Goal: Task Accomplishment & Management: Complete application form

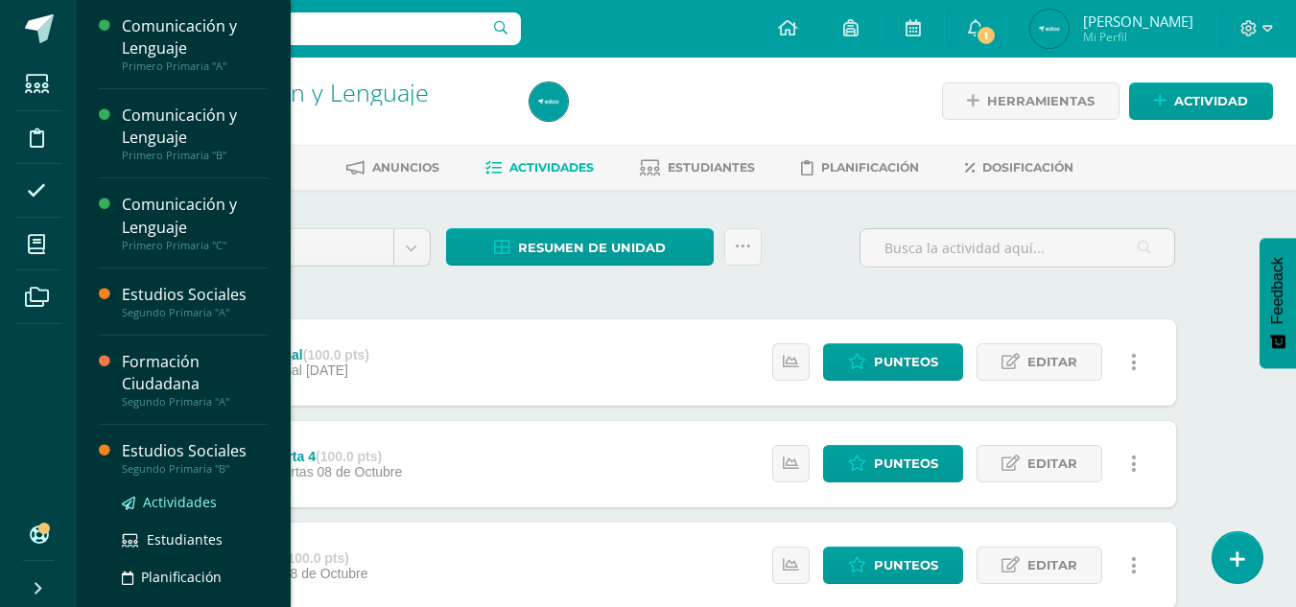
click at [167, 503] on span "Actividades" at bounding box center [180, 502] width 74 height 18
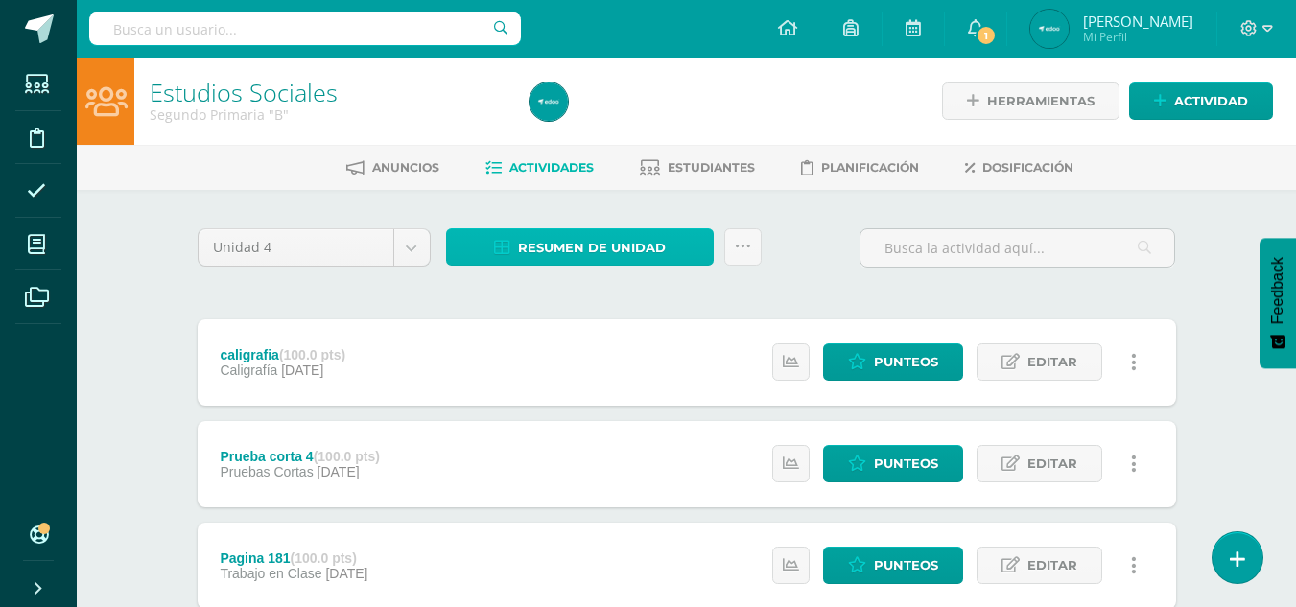
click at [510, 254] on icon at bounding box center [502, 248] width 16 height 16
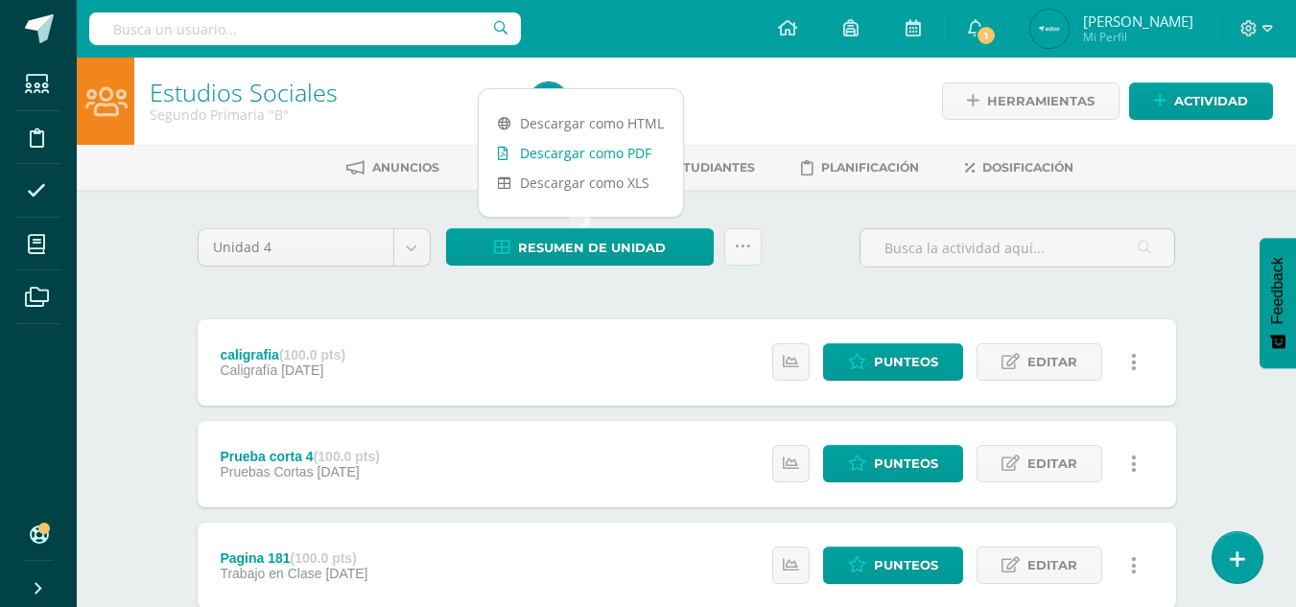
click at [618, 153] on link "Descargar como PDF" at bounding box center [581, 153] width 204 height 30
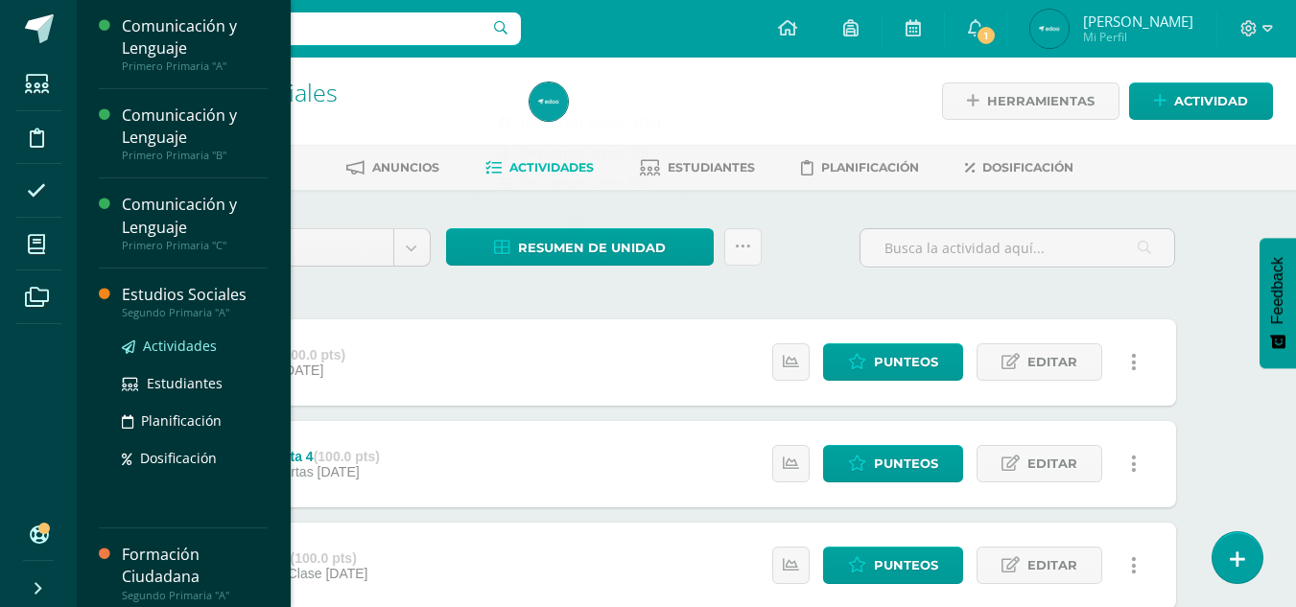
click at [174, 348] on span "Actividades" at bounding box center [180, 346] width 74 height 18
drag, startPoint x: 178, startPoint y: 346, endPoint x: 157, endPoint y: 346, distance: 21.1
click at [157, 346] on span "Actividades" at bounding box center [180, 346] width 74 height 18
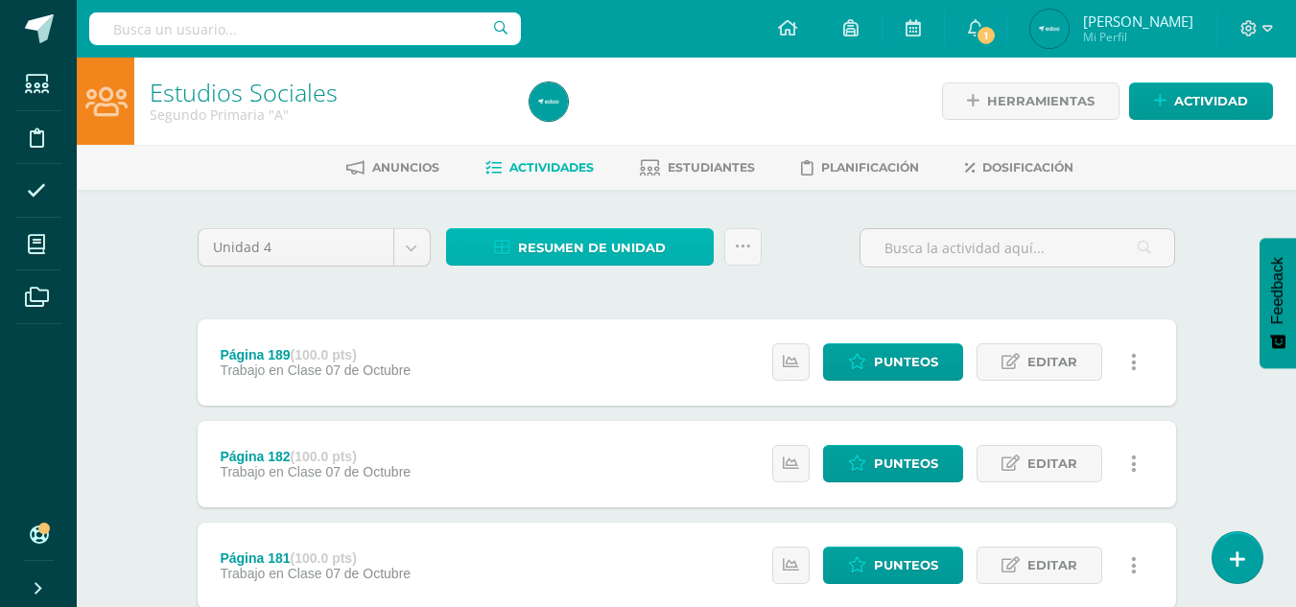
click at [560, 230] on span "Resumen de unidad" at bounding box center [592, 247] width 148 height 35
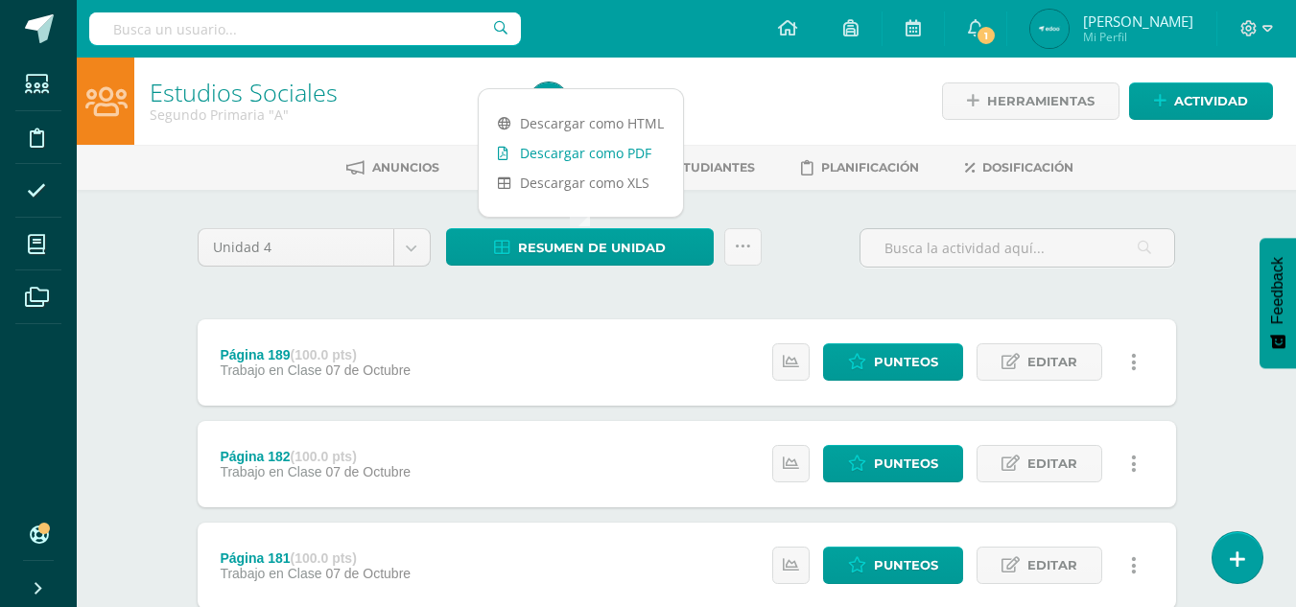
click at [585, 149] on link "Descargar como PDF" at bounding box center [581, 153] width 204 height 30
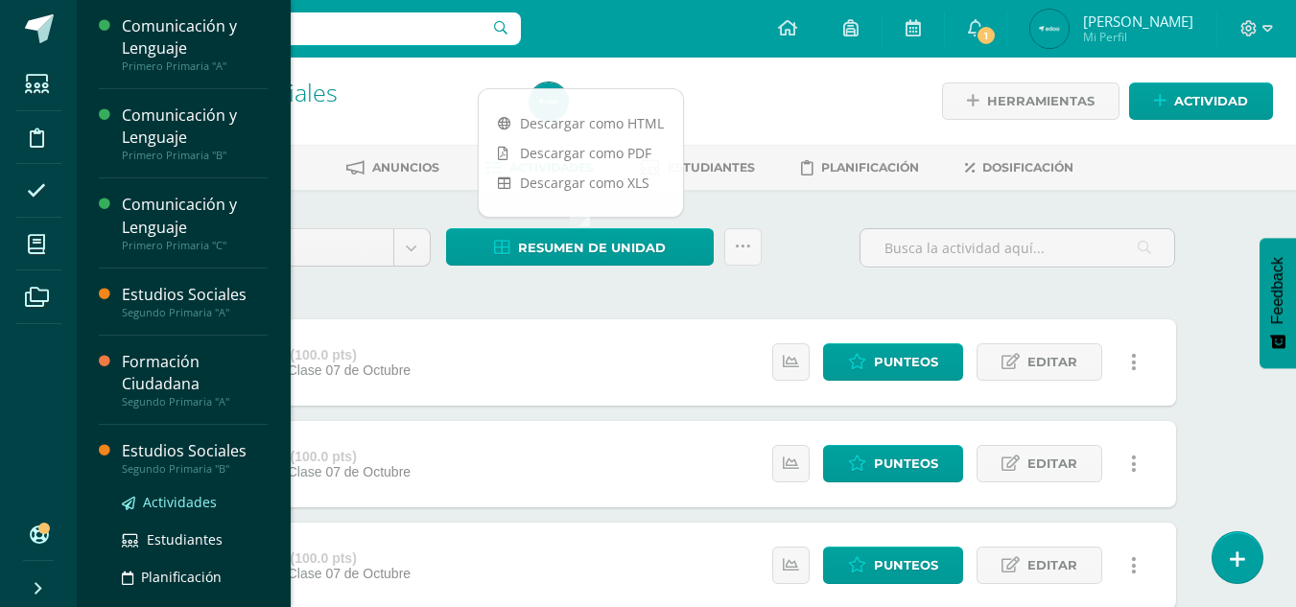
click at [185, 505] on span "Actividades" at bounding box center [180, 502] width 74 height 18
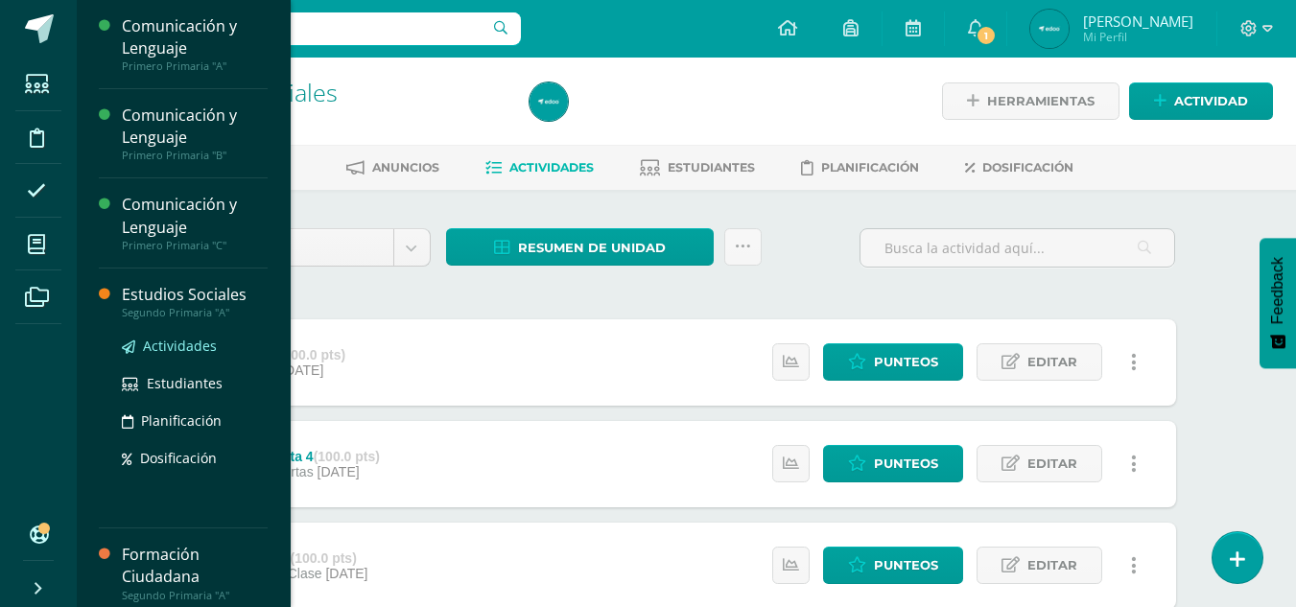
click at [177, 340] on span "Actividades" at bounding box center [180, 346] width 74 height 18
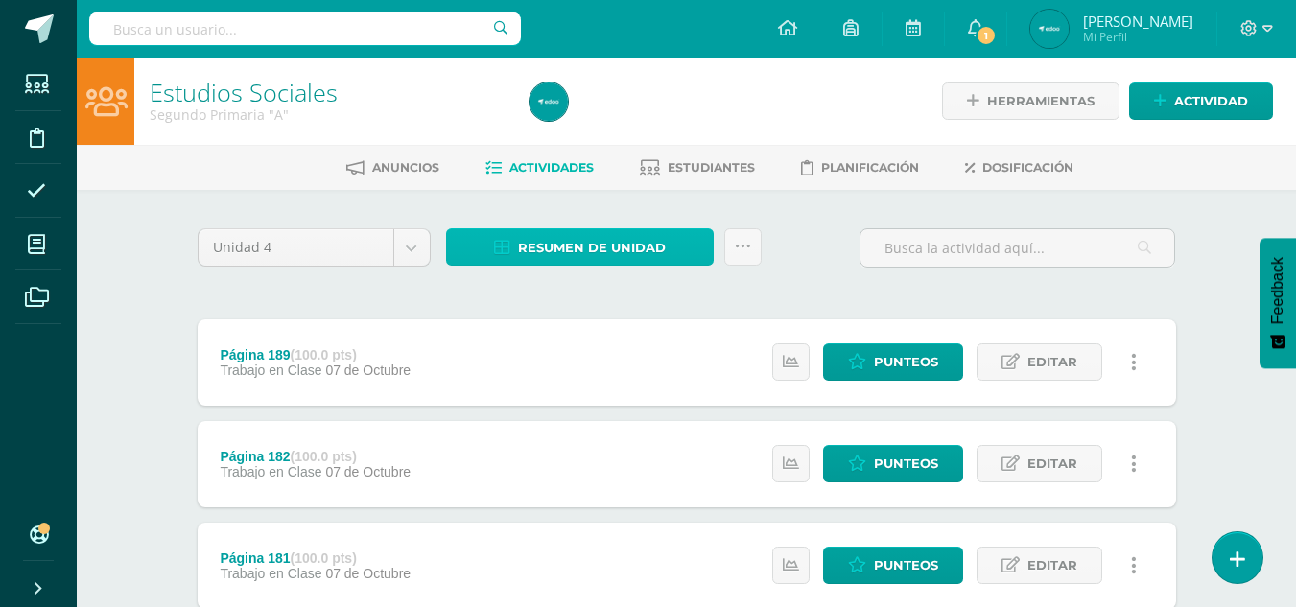
click at [626, 247] on span "Resumen de unidad" at bounding box center [592, 247] width 148 height 35
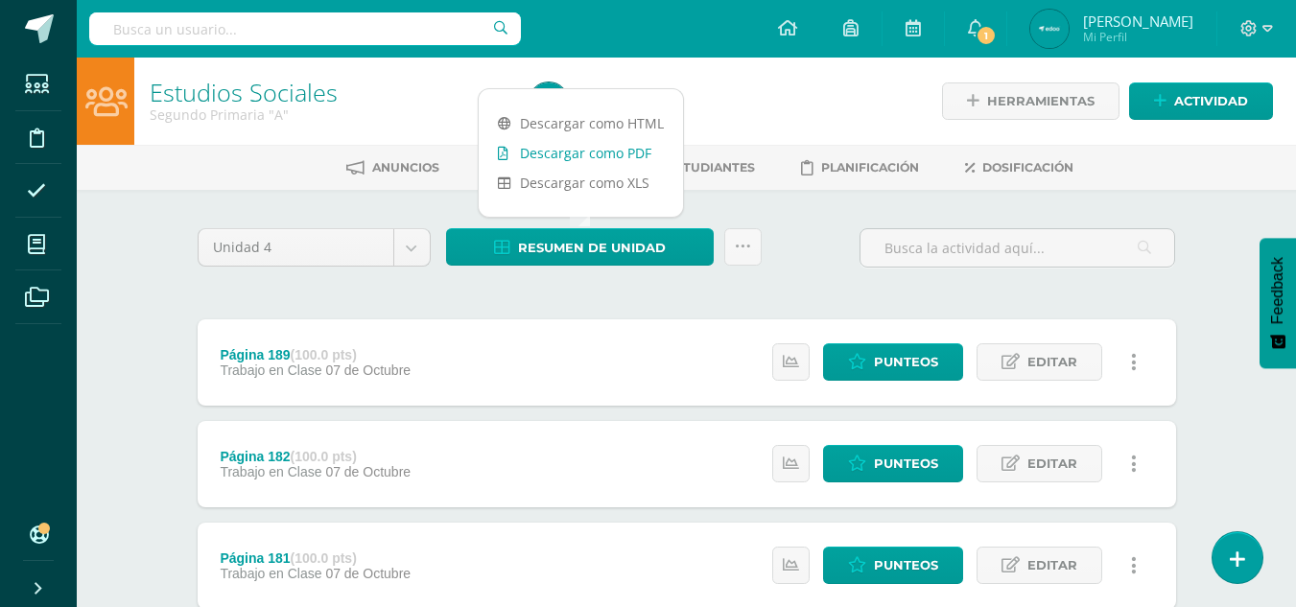
click at [623, 149] on link "Descargar como PDF" at bounding box center [581, 153] width 204 height 30
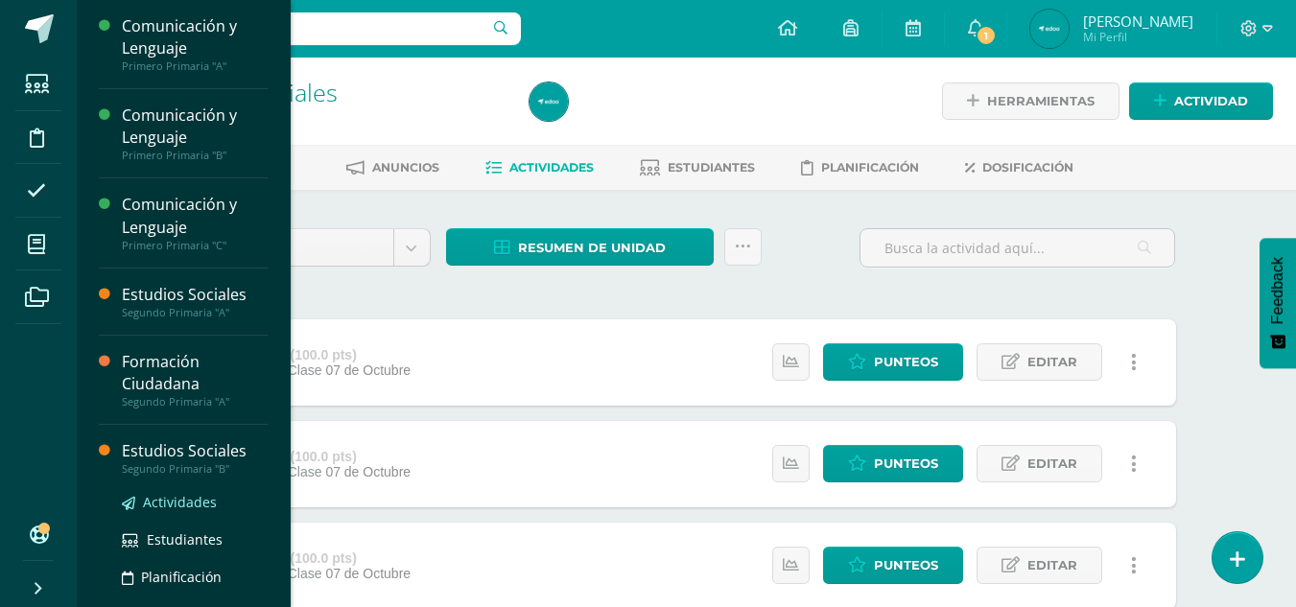
click at [138, 500] on link "Actividades" at bounding box center [195, 502] width 146 height 22
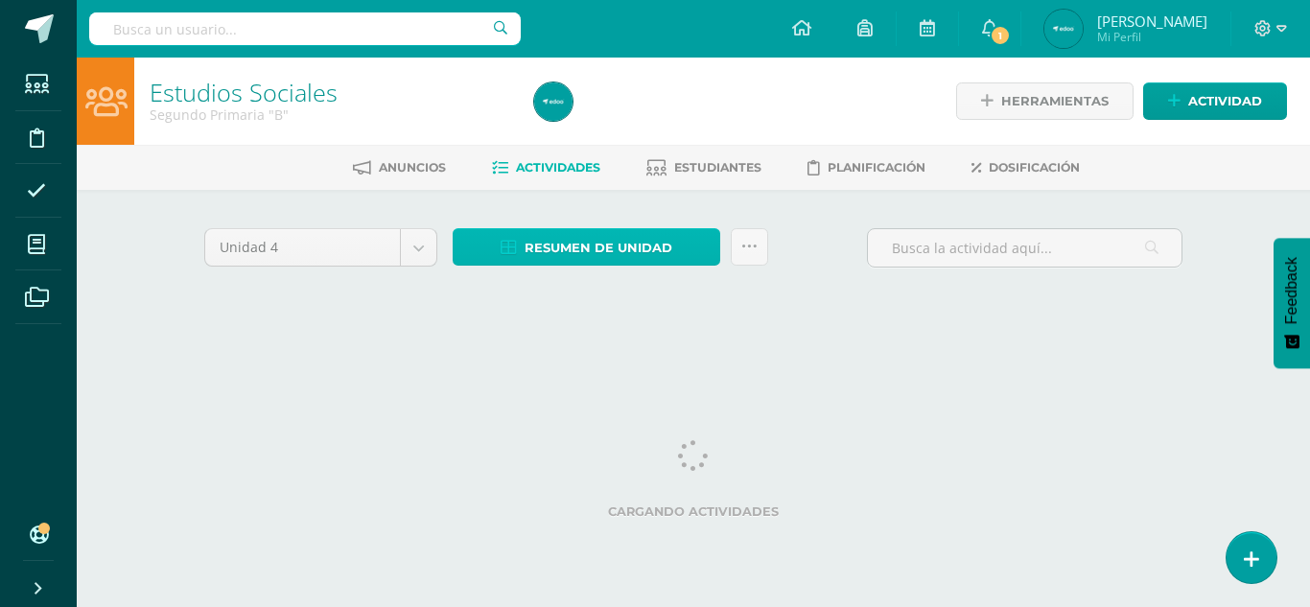
click at [505, 238] on link "Resumen de unidad" at bounding box center [587, 246] width 268 height 37
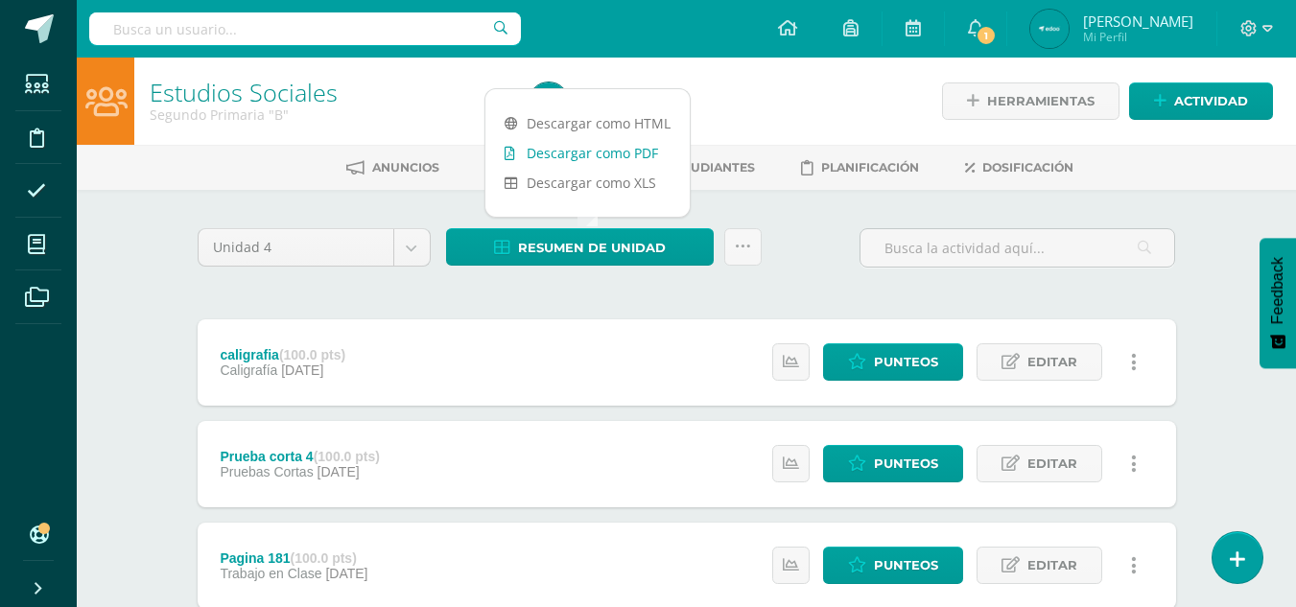
click at [598, 147] on link "Descargar como PDF" at bounding box center [587, 153] width 204 height 30
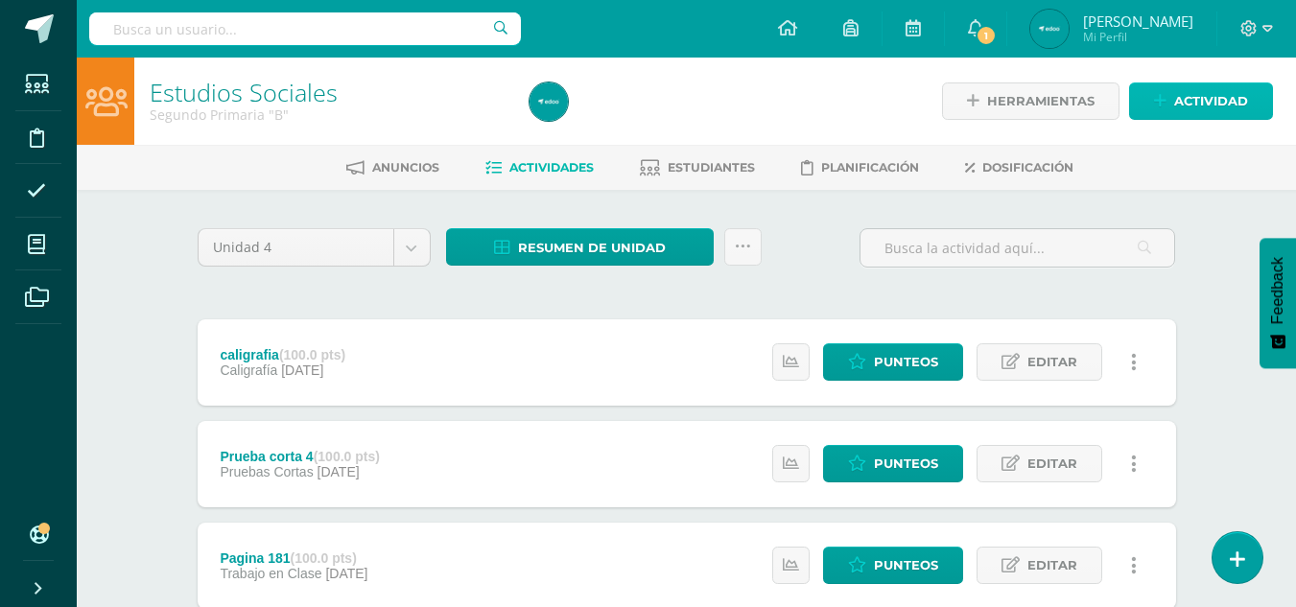
click at [1200, 88] on span "Actividad" at bounding box center [1211, 100] width 74 height 35
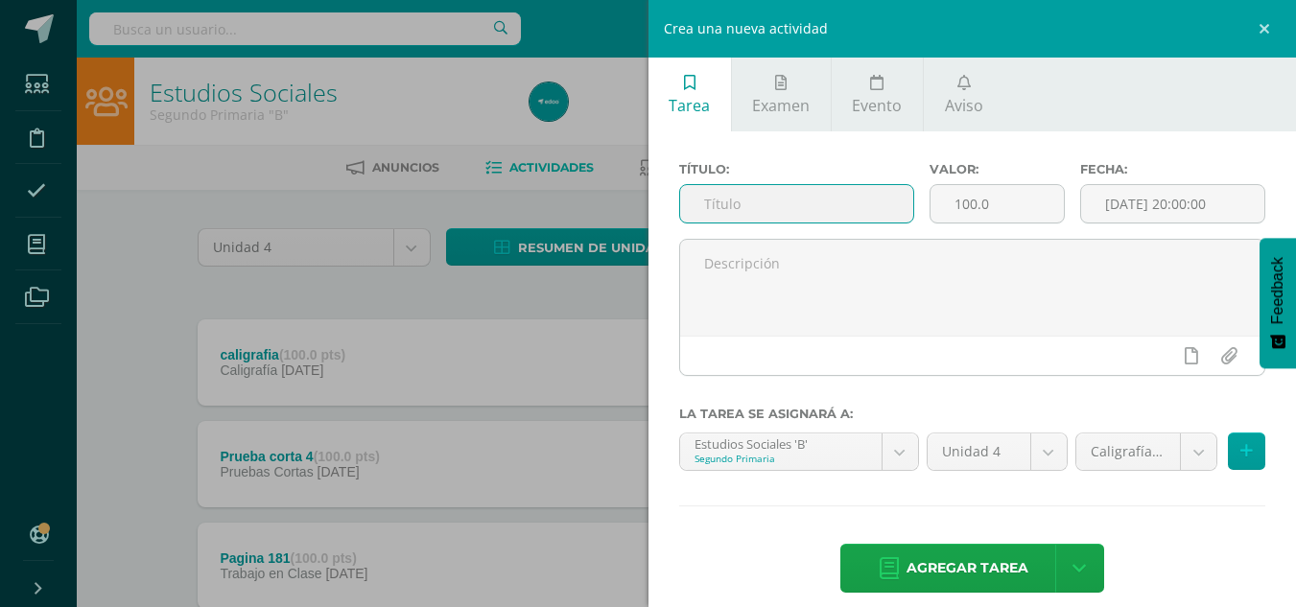
click at [780, 200] on input "text" at bounding box center [796, 203] width 233 height 37
type input "Pagina 159"
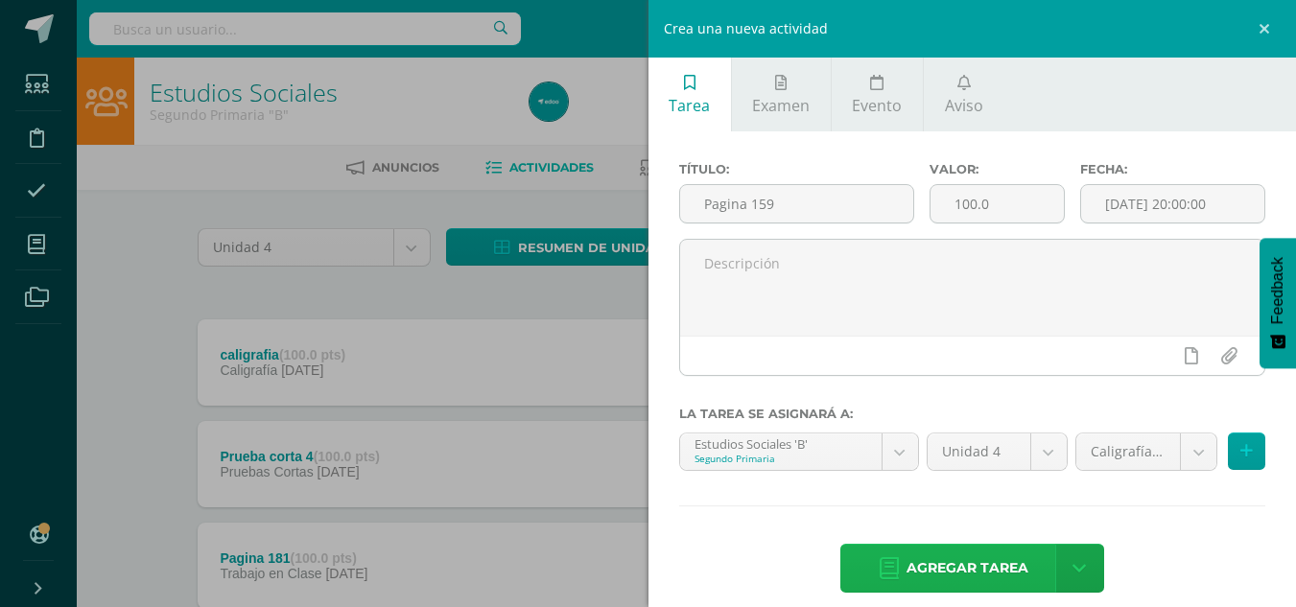
click at [989, 551] on span "Agregar tarea" at bounding box center [967, 568] width 122 height 47
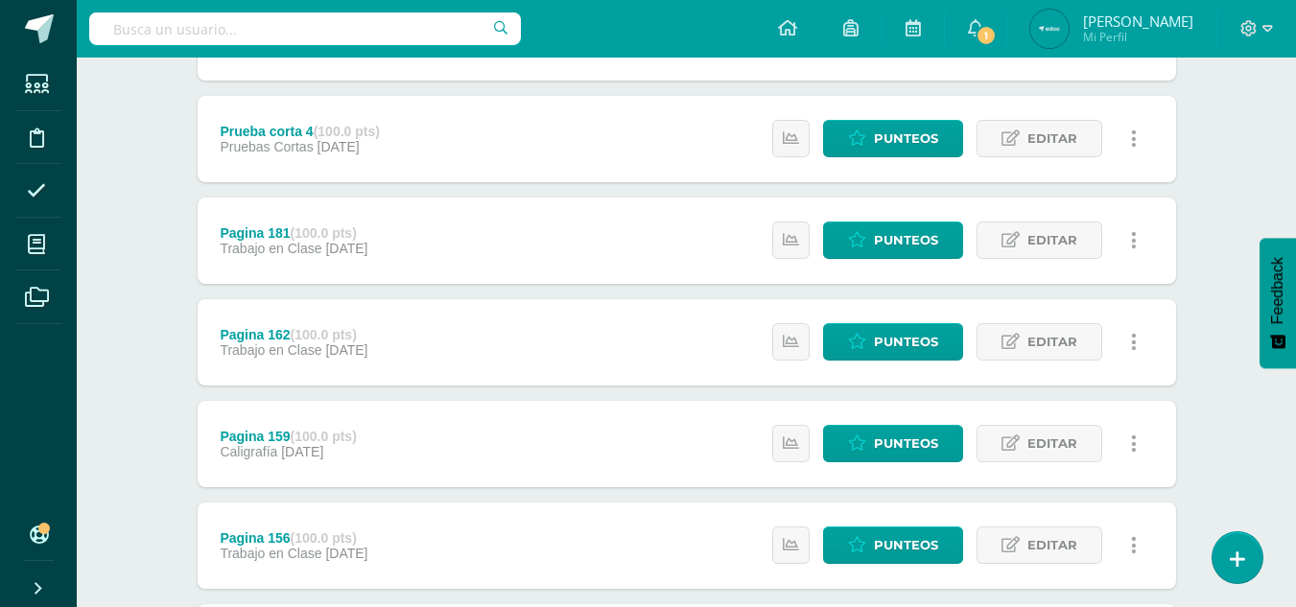
scroll to position [5, 0]
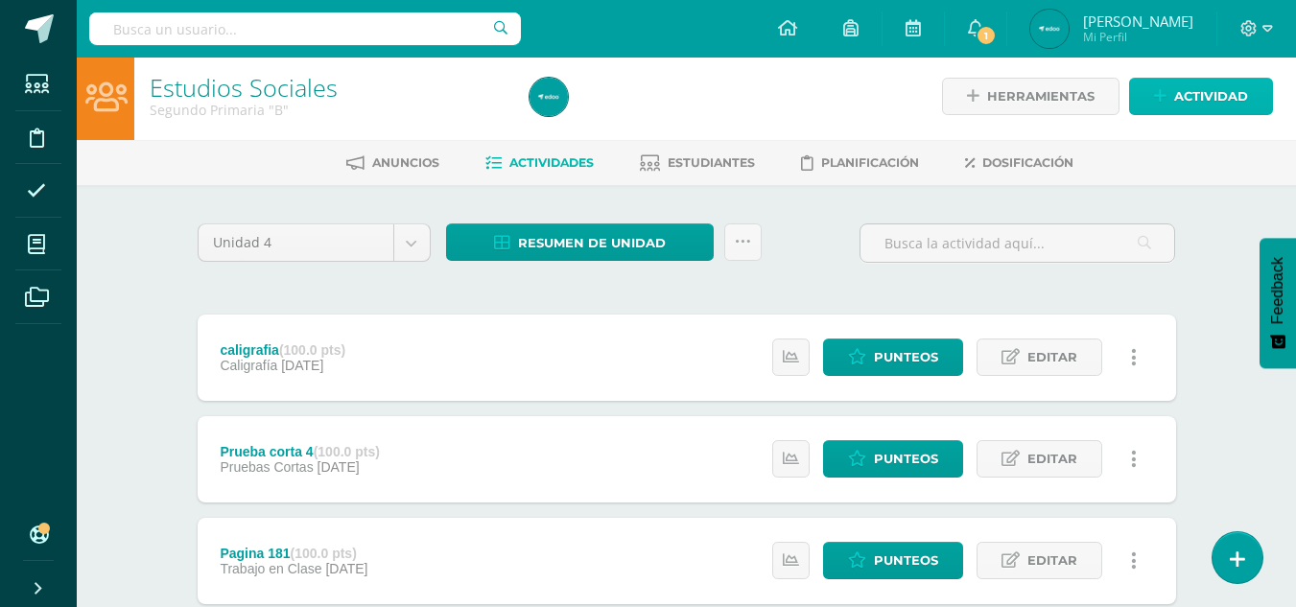
click at [1224, 85] on span "Actividad" at bounding box center [1211, 96] width 74 height 35
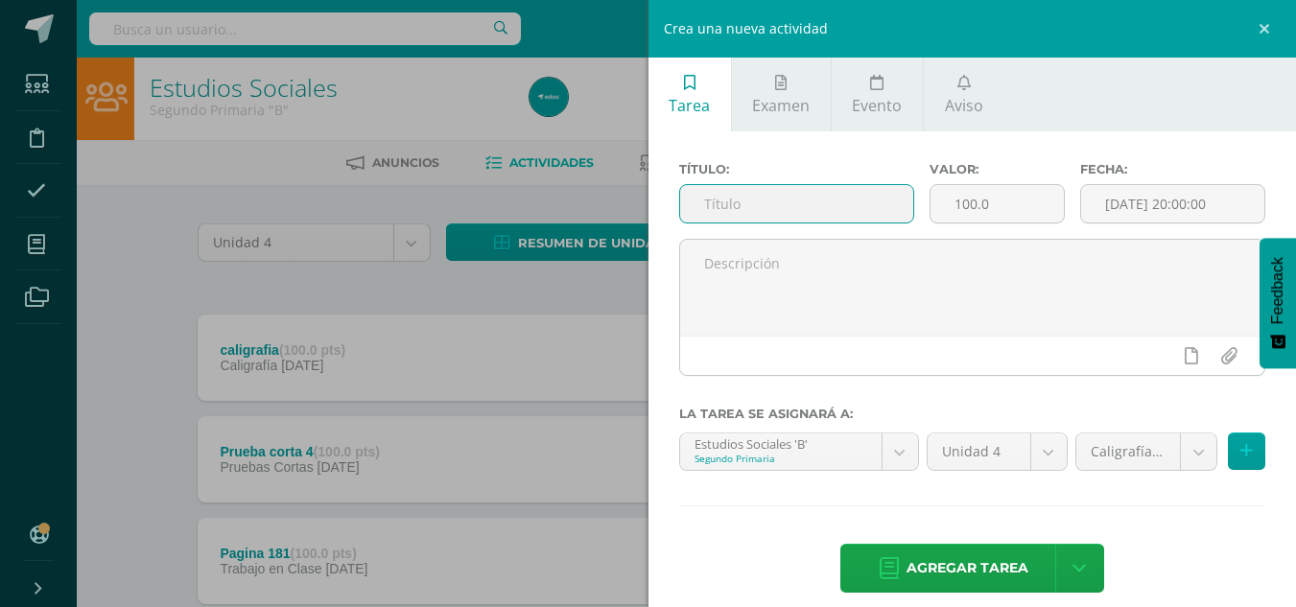
click at [792, 206] on input "text" at bounding box center [796, 203] width 233 height 37
type input "Pagina 168 y 169"
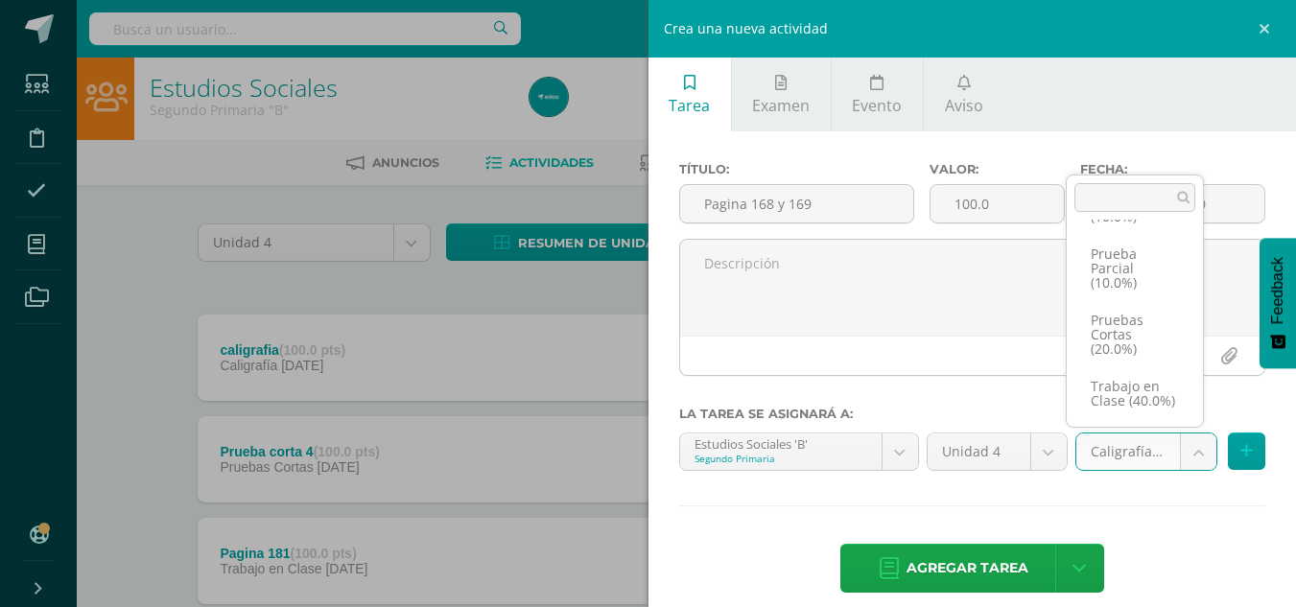
scroll to position [176, 0]
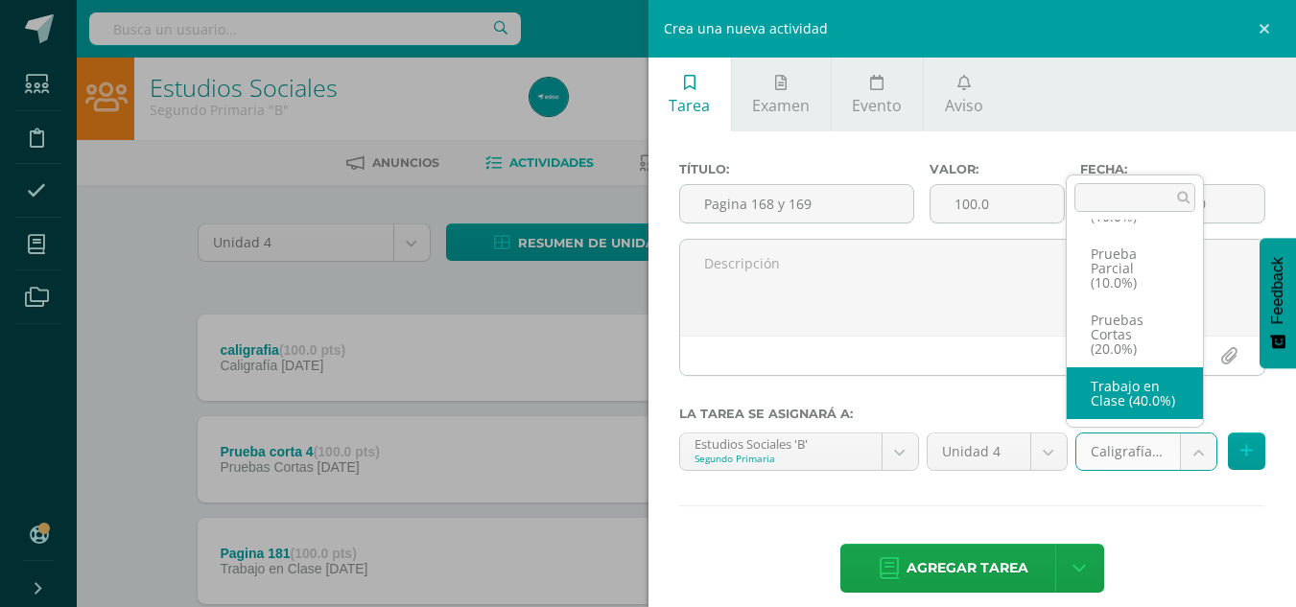
select select "233888"
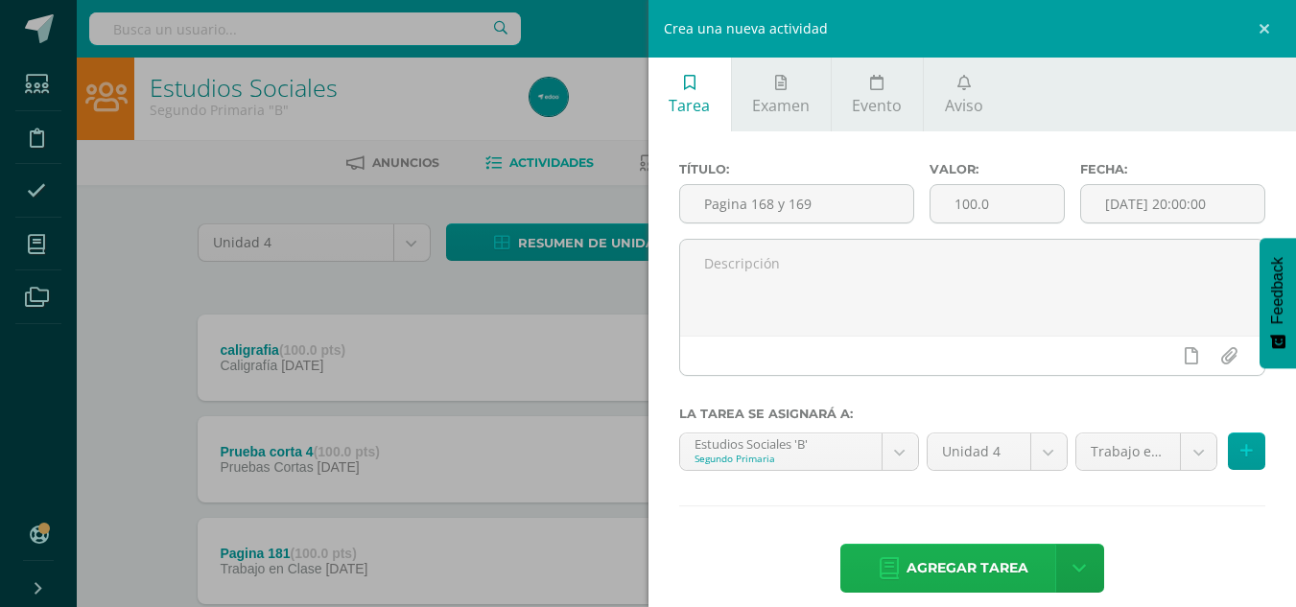
click at [981, 562] on span "Agregar tarea" at bounding box center [967, 568] width 122 height 47
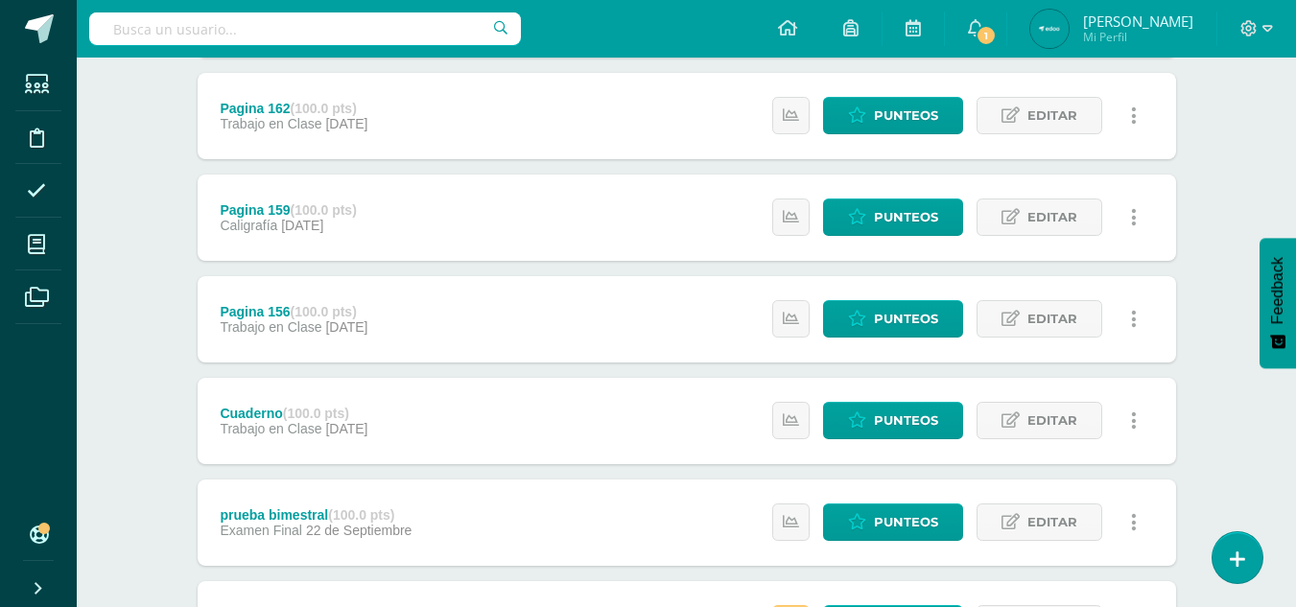
scroll to position [670, 0]
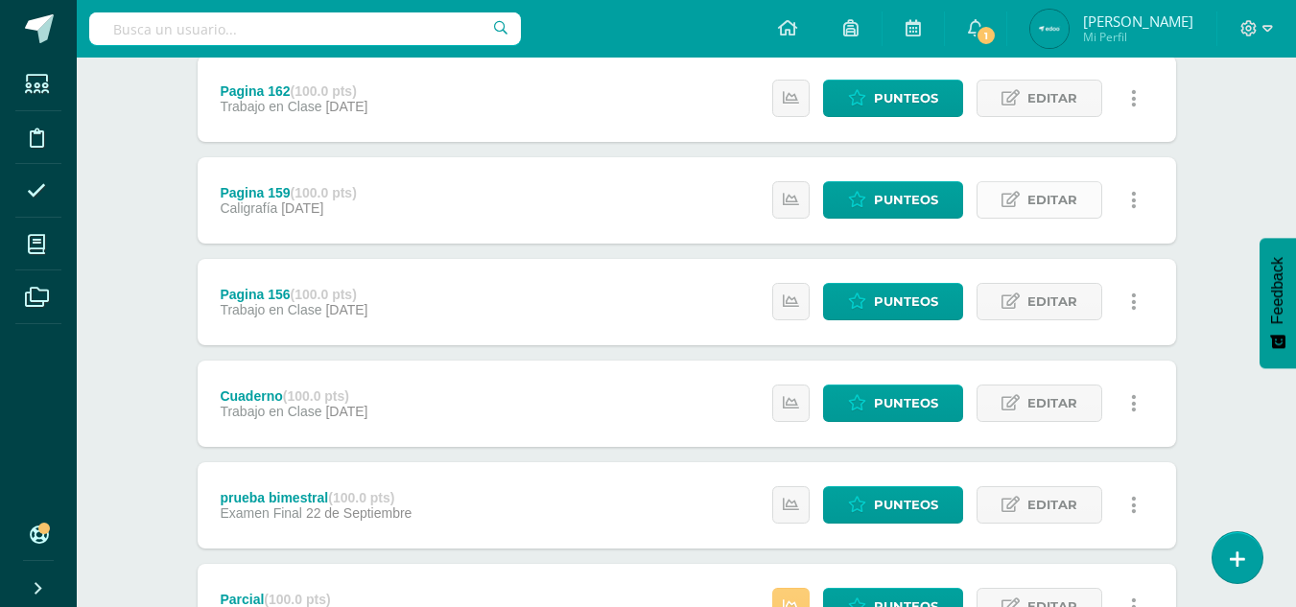
click at [1097, 199] on link "Editar" at bounding box center [1039, 199] width 126 height 37
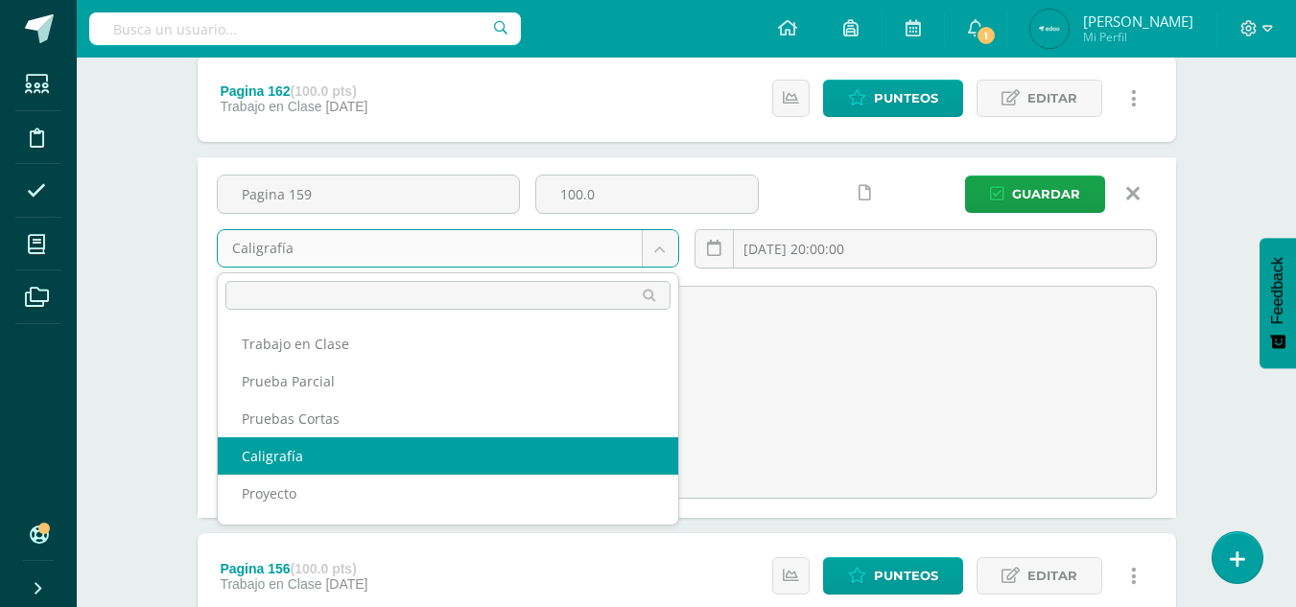
click at [662, 252] on body "Tarea asignada exitosamente Estudiantes Disciplina Asistencia Mis cursos Archiv…" at bounding box center [648, 394] width 1296 height 2129
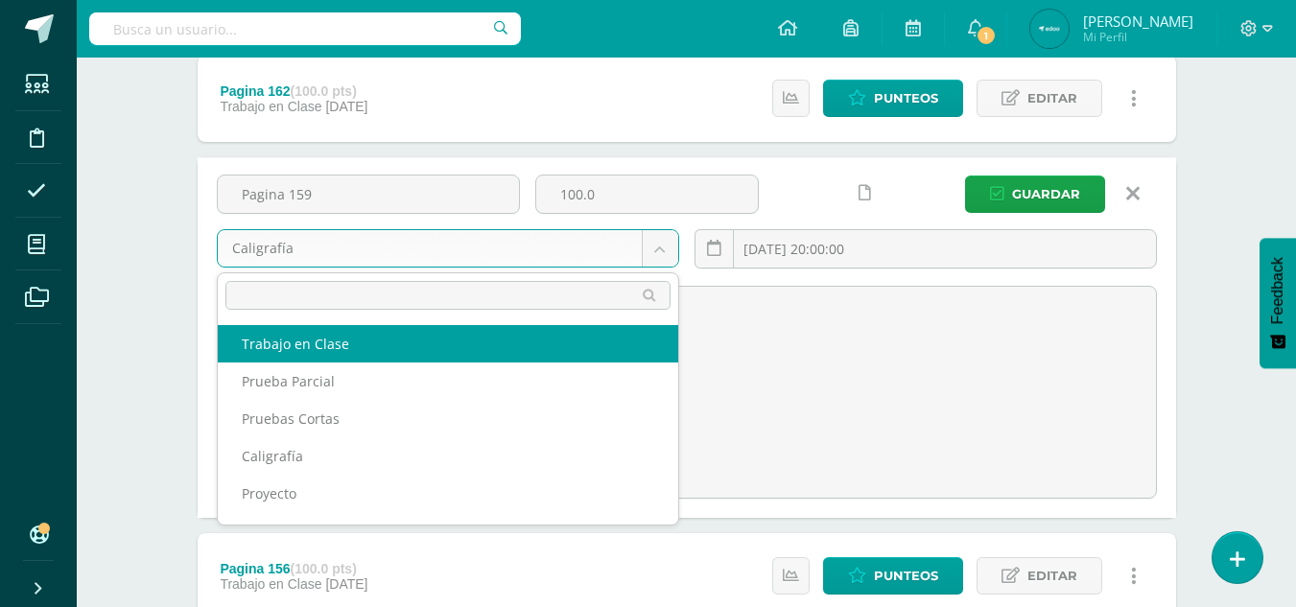
select select "233888"
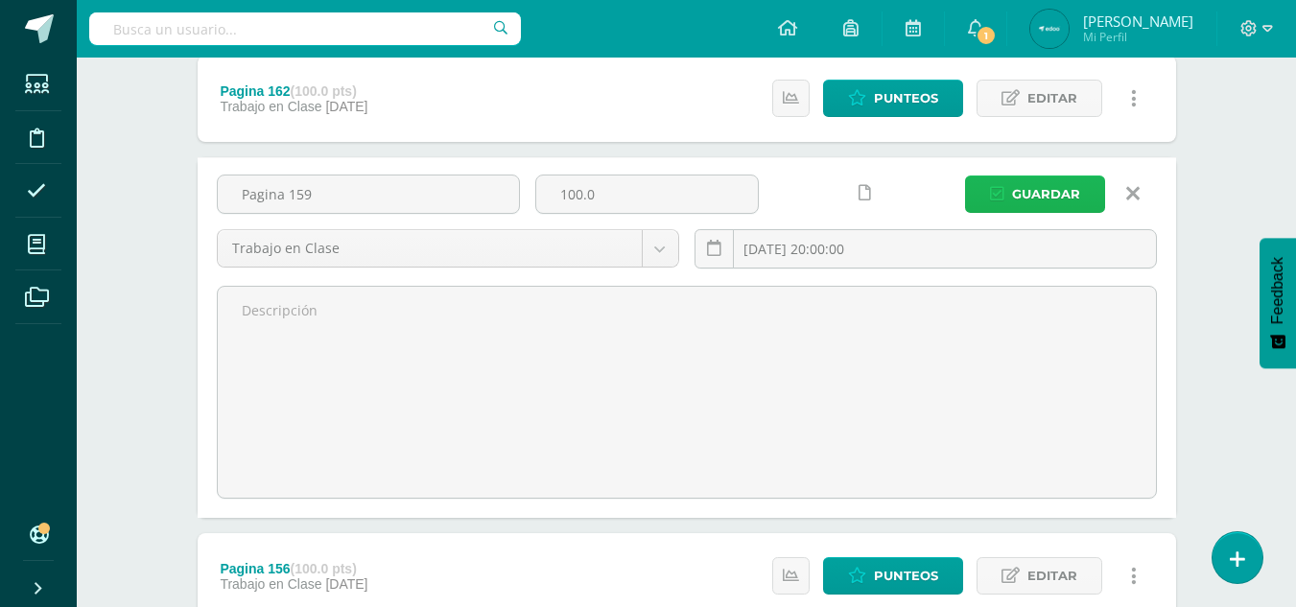
click at [1061, 191] on span "Guardar" at bounding box center [1046, 193] width 68 height 35
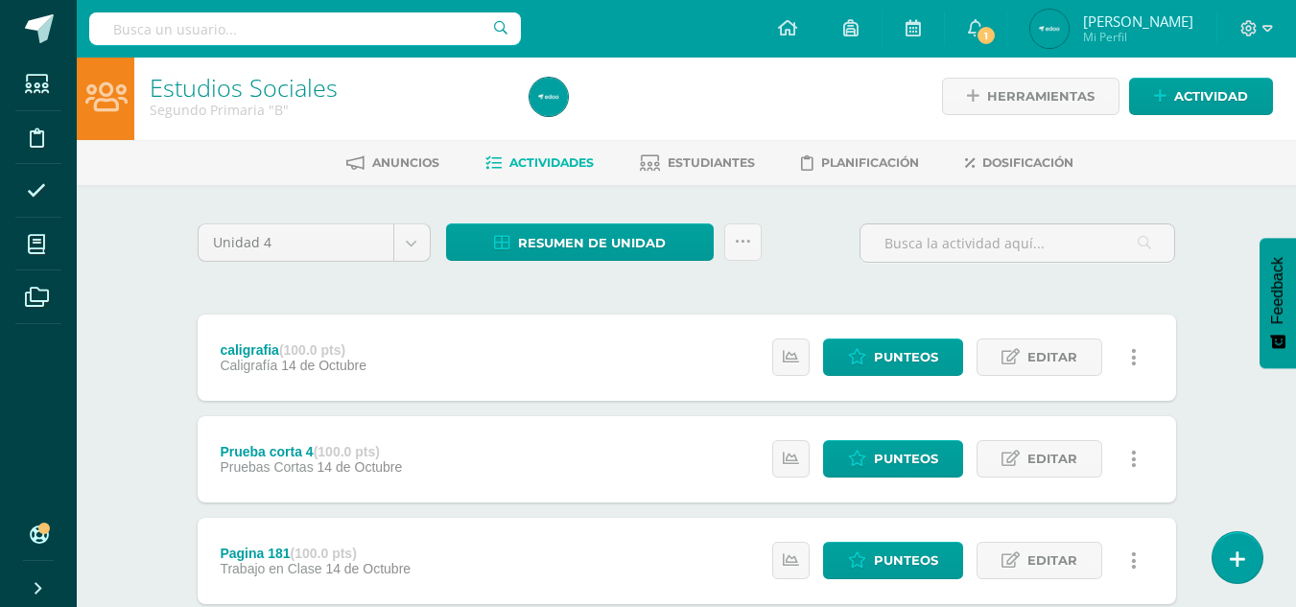
scroll to position [1, 0]
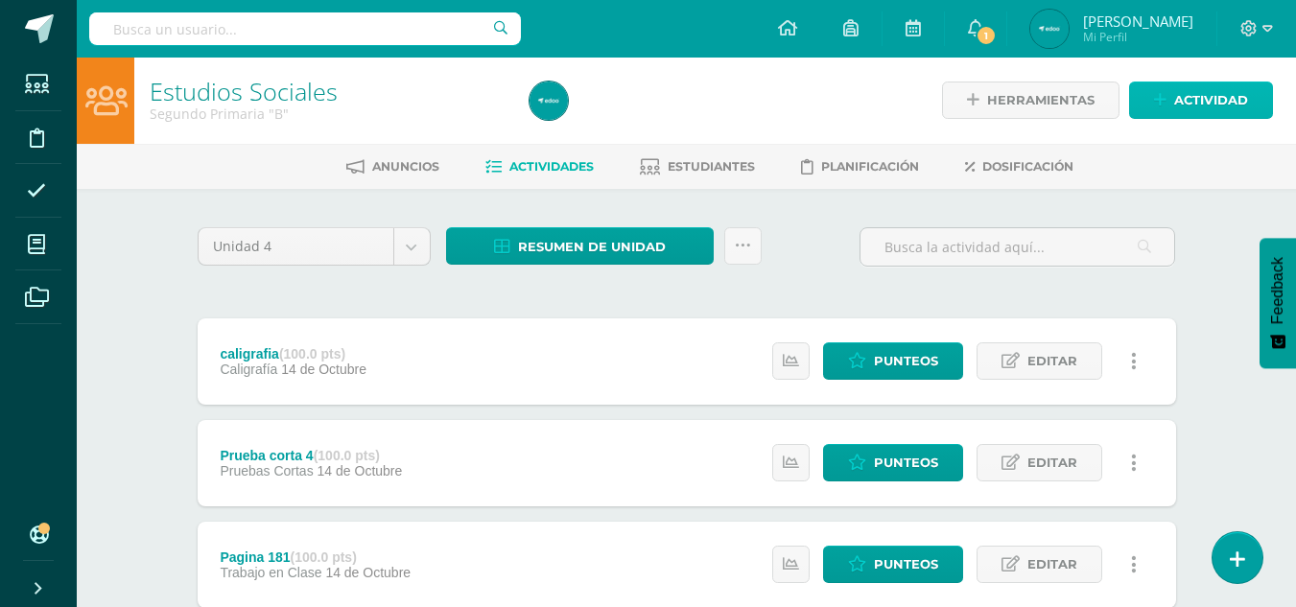
click at [1230, 103] on span "Actividad" at bounding box center [1211, 99] width 74 height 35
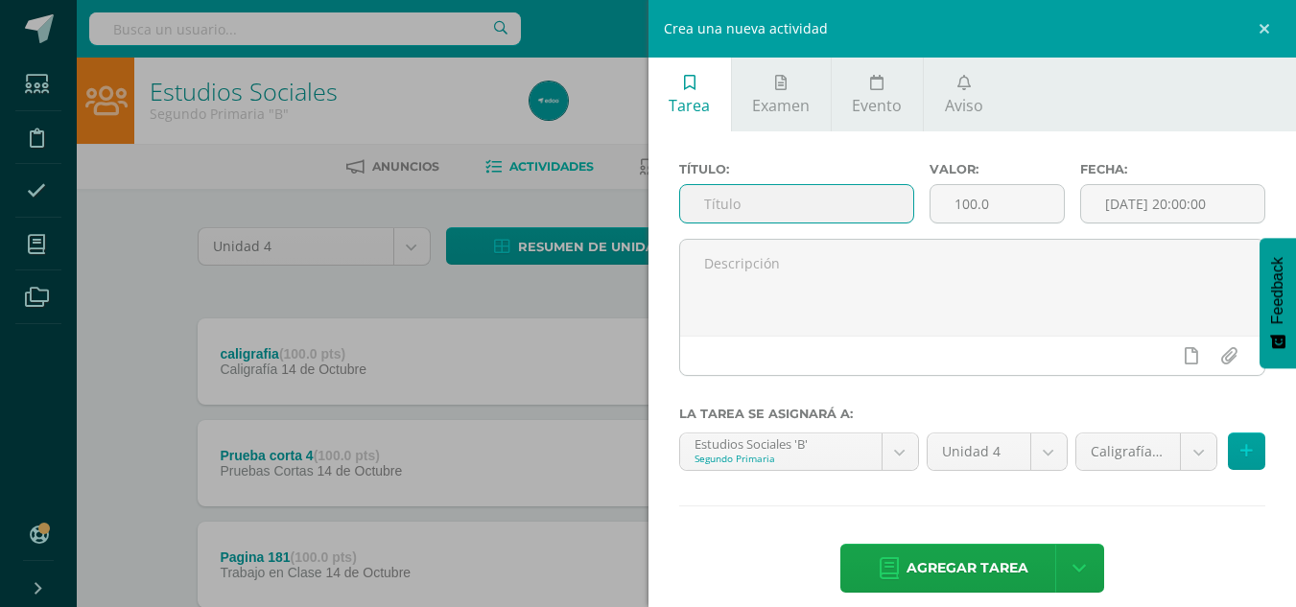
click at [834, 203] on input "text" at bounding box center [796, 203] width 233 height 37
type input "Pagina 177"
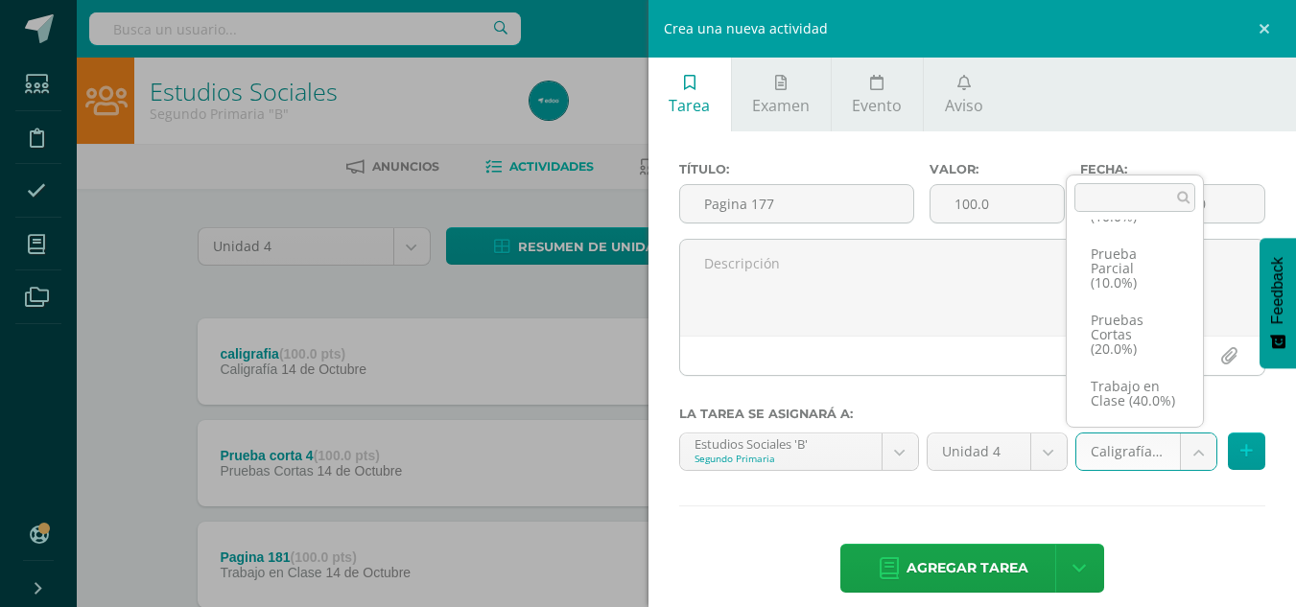
scroll to position [176, 0]
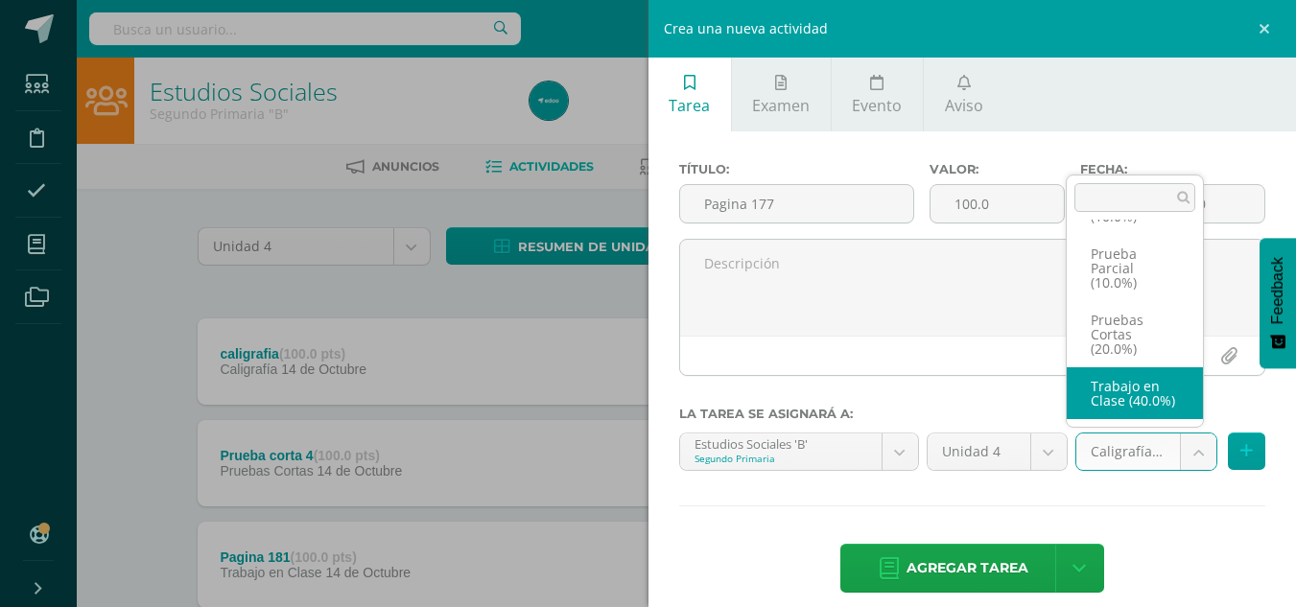
select select "233888"
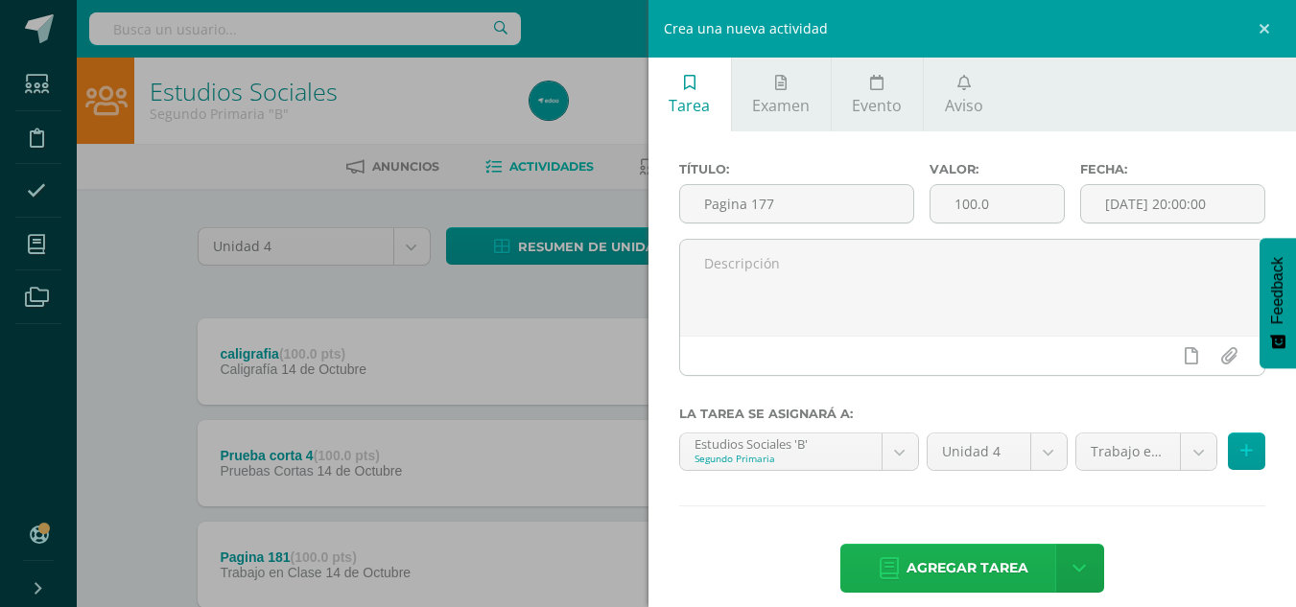
click at [960, 568] on span "Agregar tarea" at bounding box center [967, 568] width 122 height 47
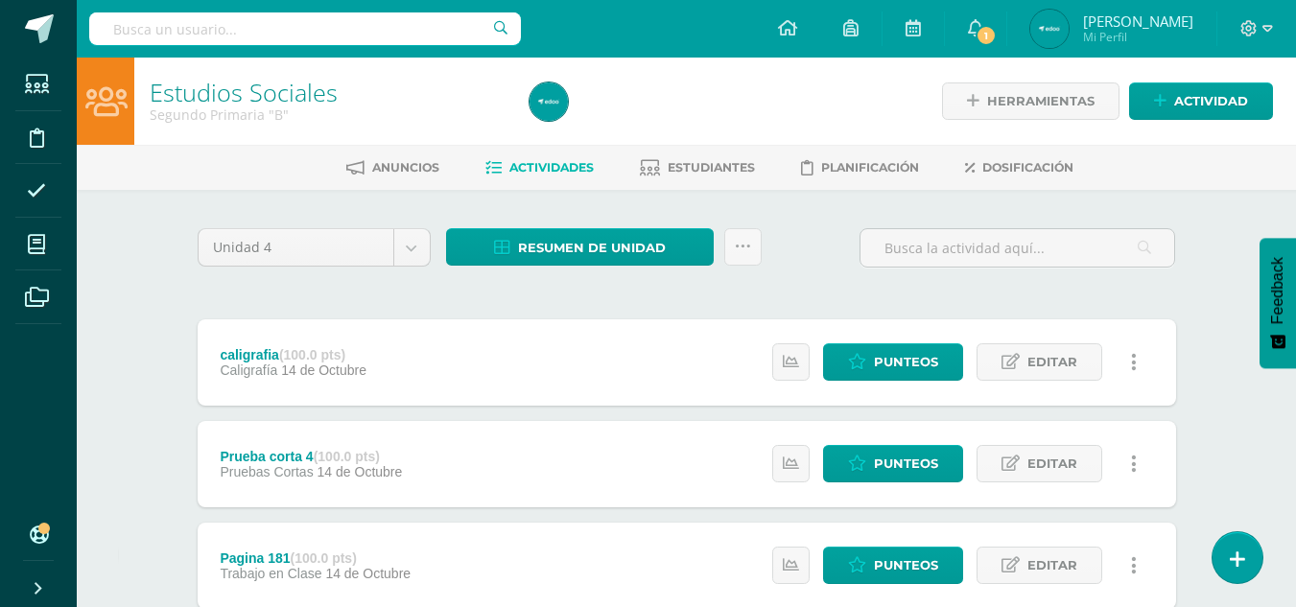
drag, startPoint x: 1291, startPoint y: 207, endPoint x: 1288, endPoint y: 237, distance: 29.9
click at [1197, 91] on span "Actividad" at bounding box center [1211, 100] width 74 height 35
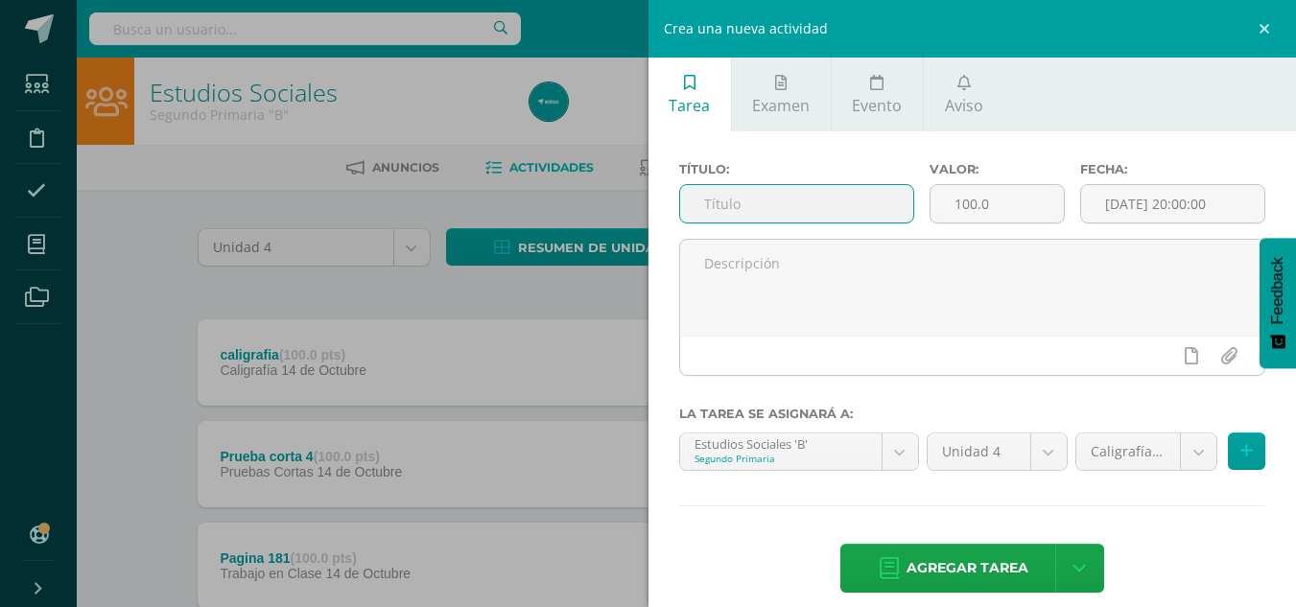
click at [755, 199] on input "text" at bounding box center [796, 203] width 233 height 37
type input "Pagina 178"
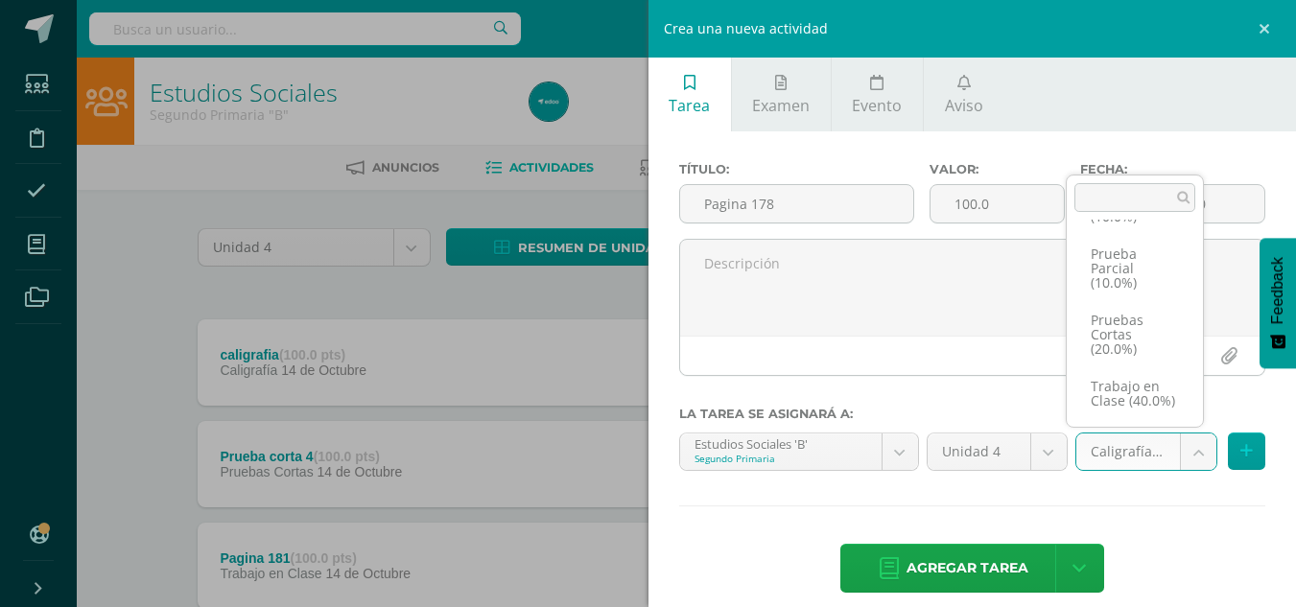
scroll to position [176, 0]
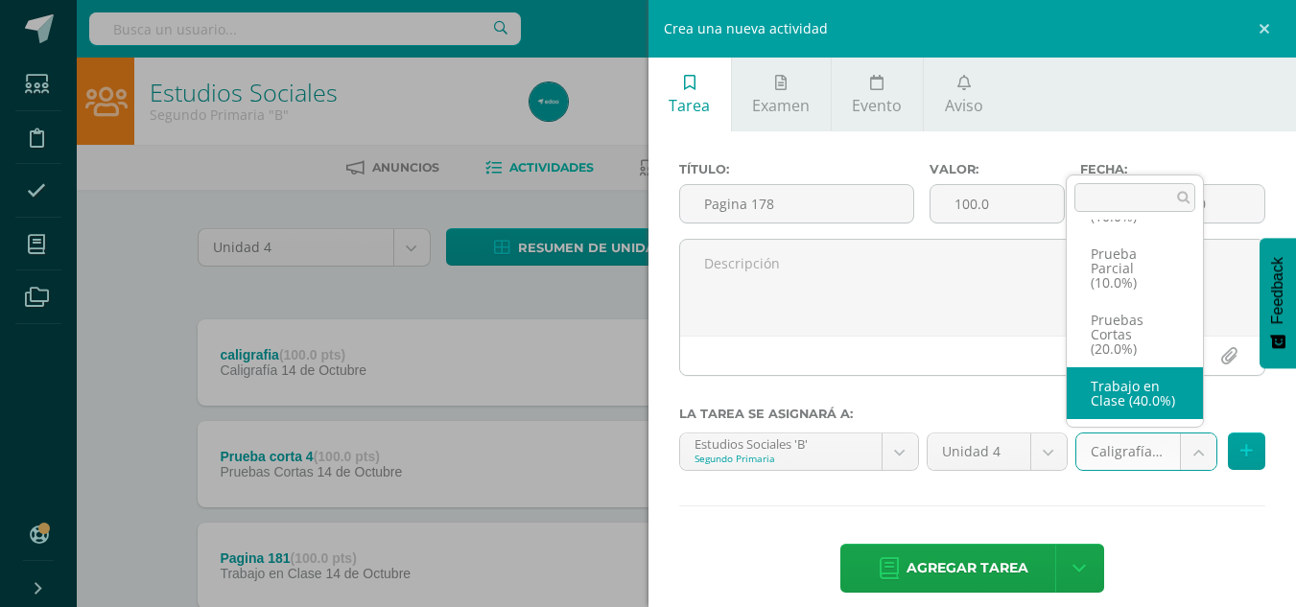
select select "233888"
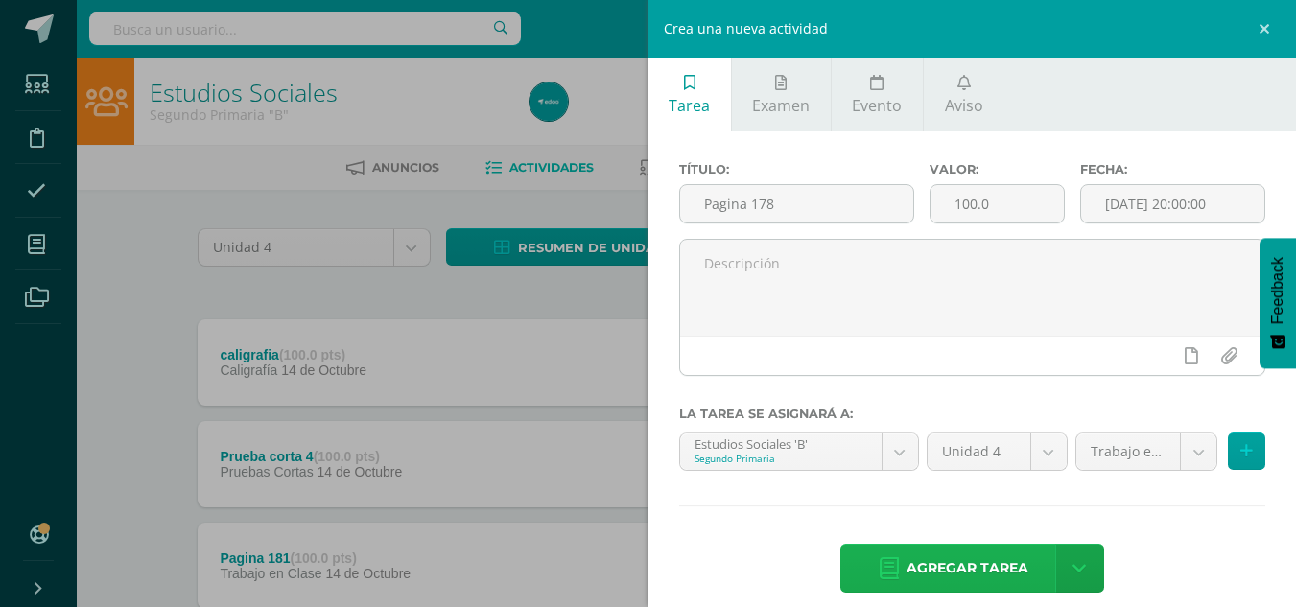
click at [971, 568] on span "Agregar tarea" at bounding box center [967, 568] width 122 height 47
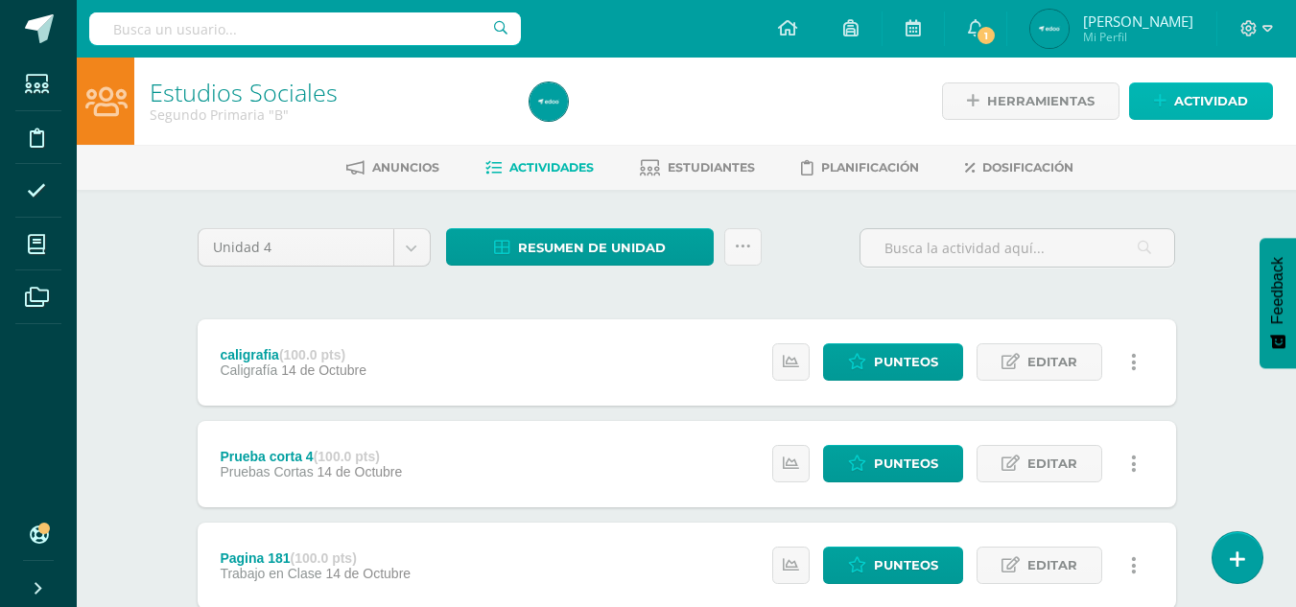
click at [1213, 99] on span "Actividad" at bounding box center [1211, 100] width 74 height 35
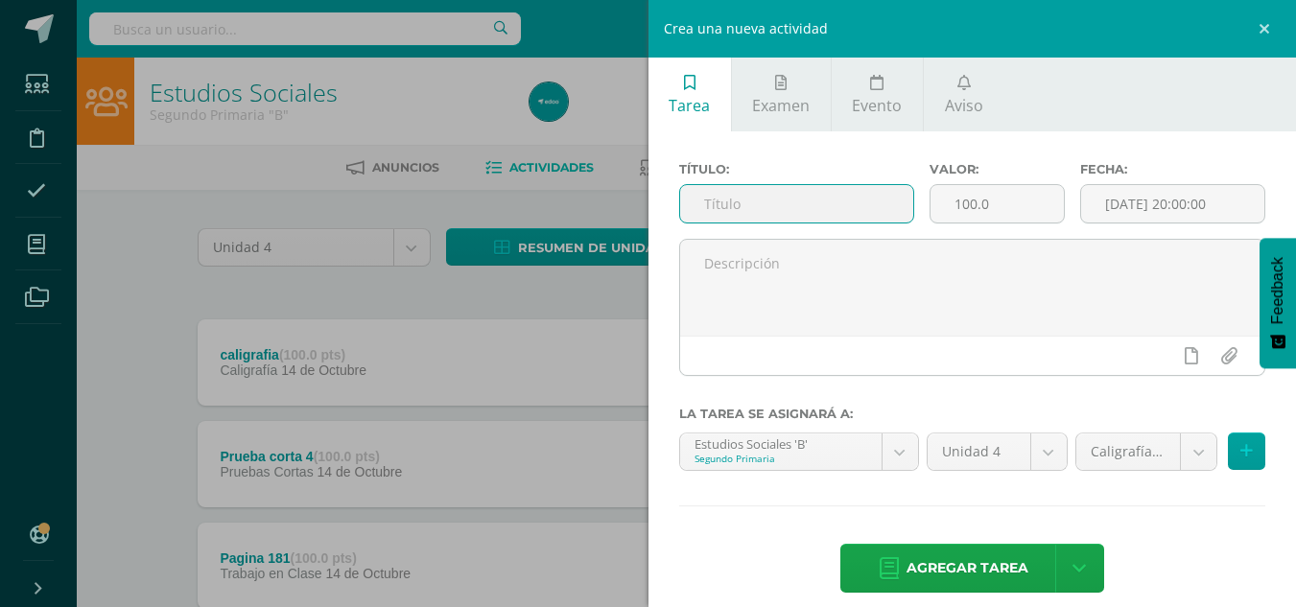
click at [793, 203] on input "text" at bounding box center [796, 203] width 233 height 37
type input "Pagina 182"
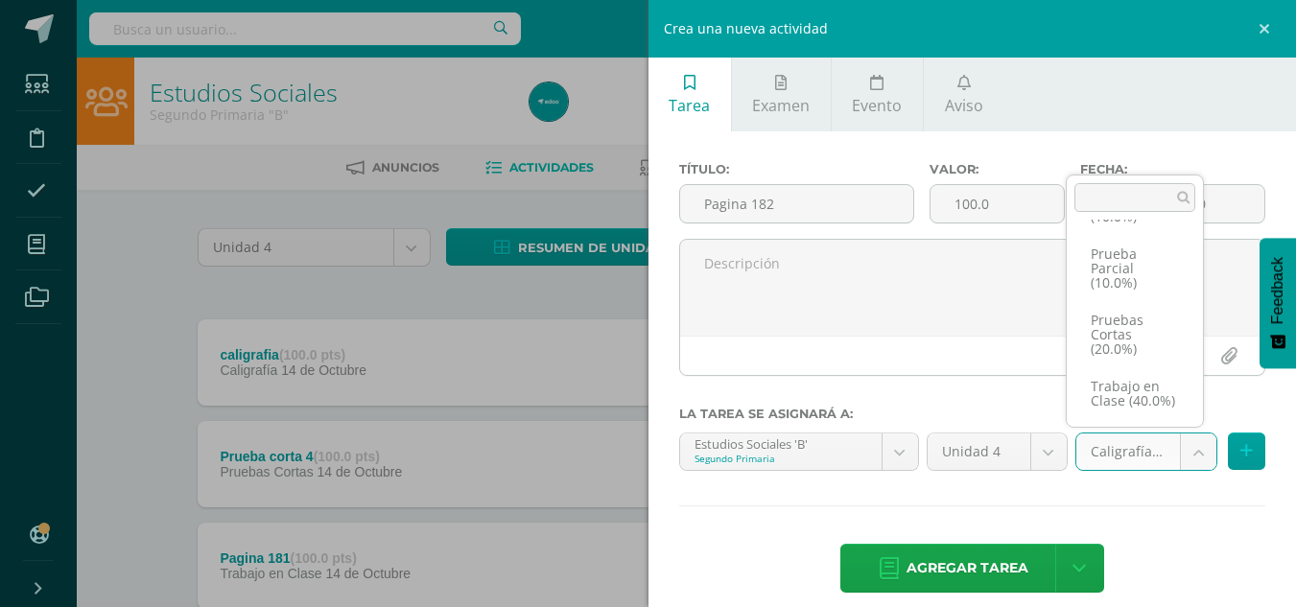
scroll to position [176, 0]
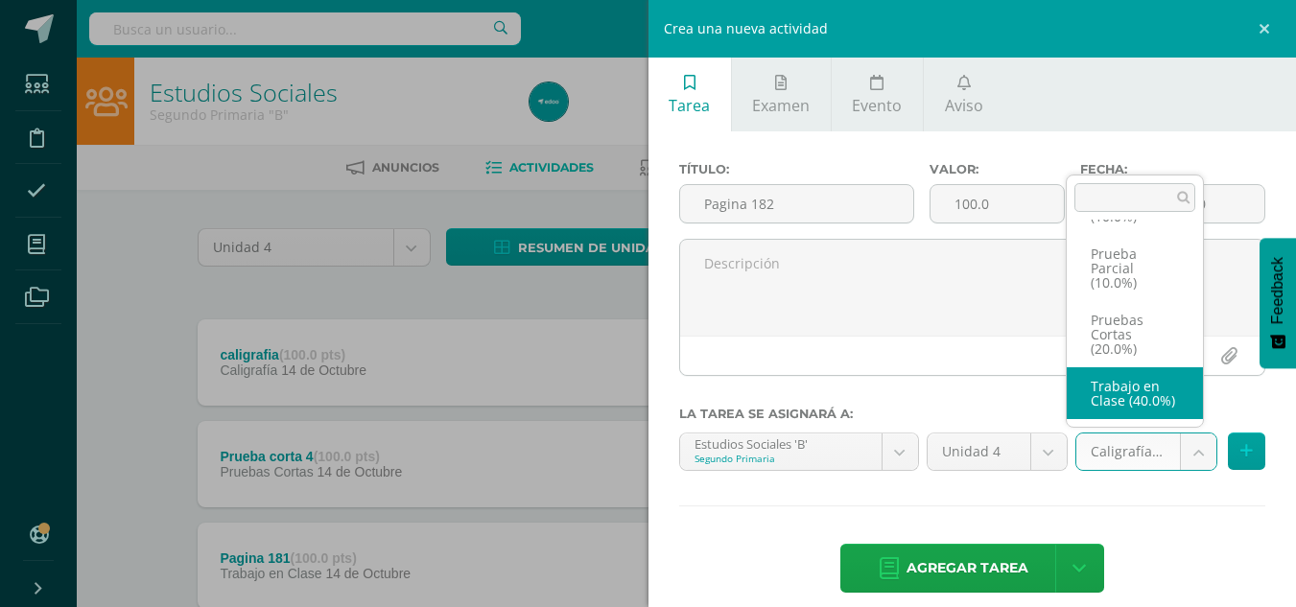
select select "233888"
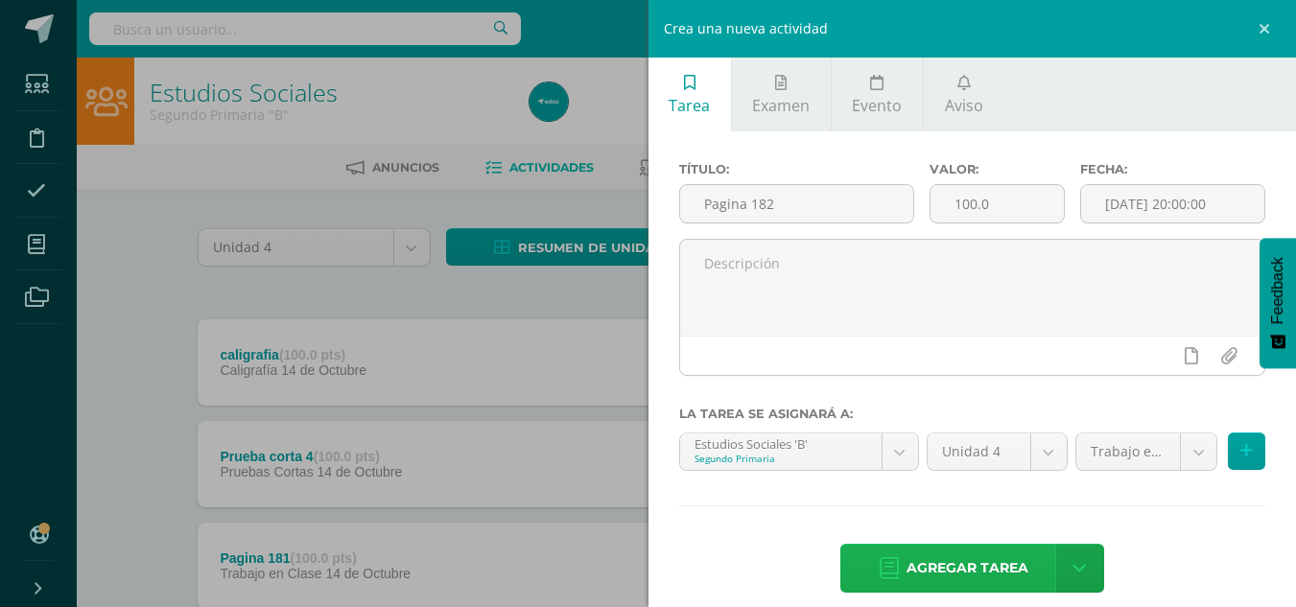
click at [960, 557] on span "Agregar tarea" at bounding box center [967, 568] width 122 height 47
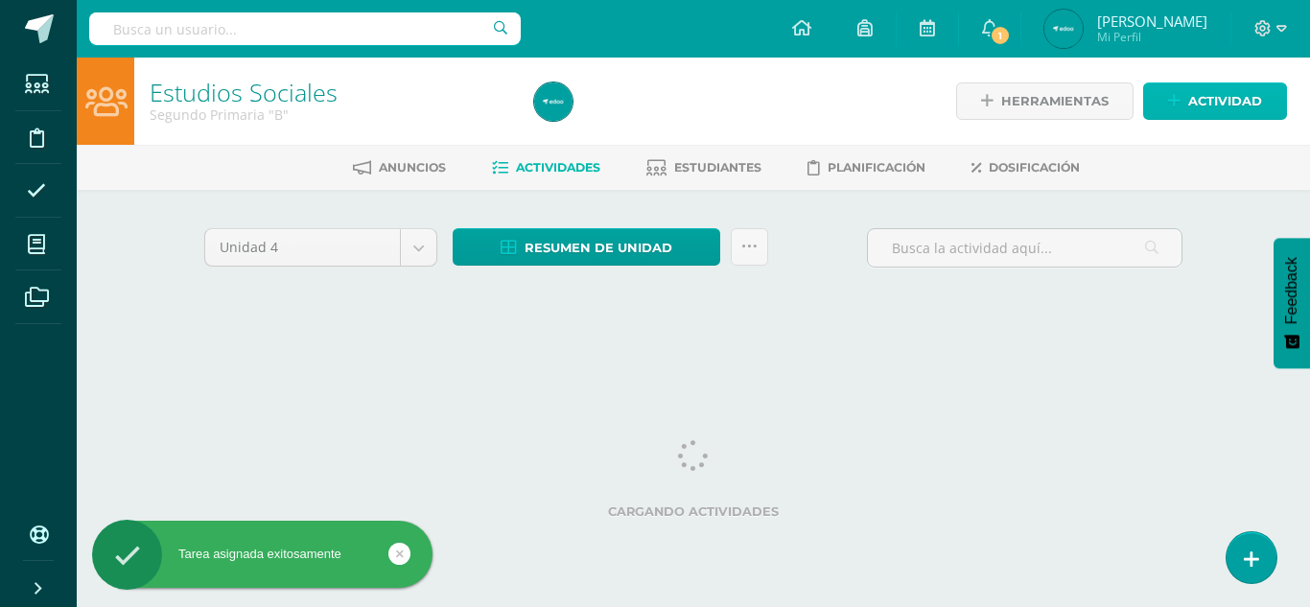
click at [1180, 99] on icon at bounding box center [1174, 101] width 12 height 16
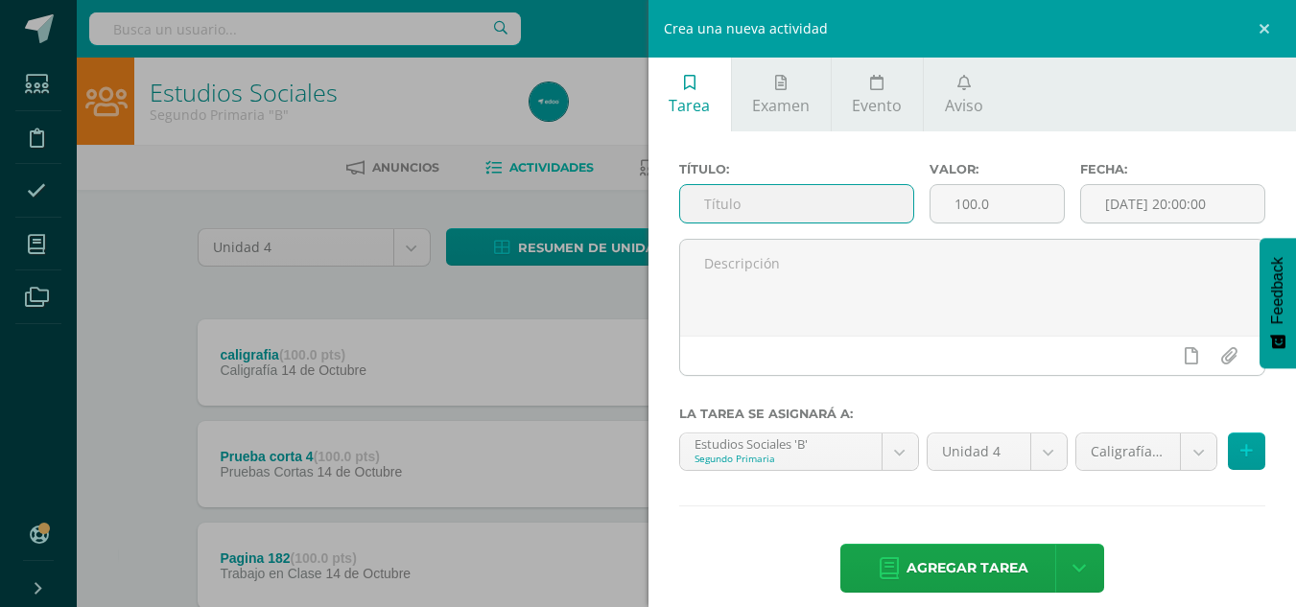
click at [813, 209] on input "text" at bounding box center [796, 203] width 233 height 37
type input "Pagina 189"
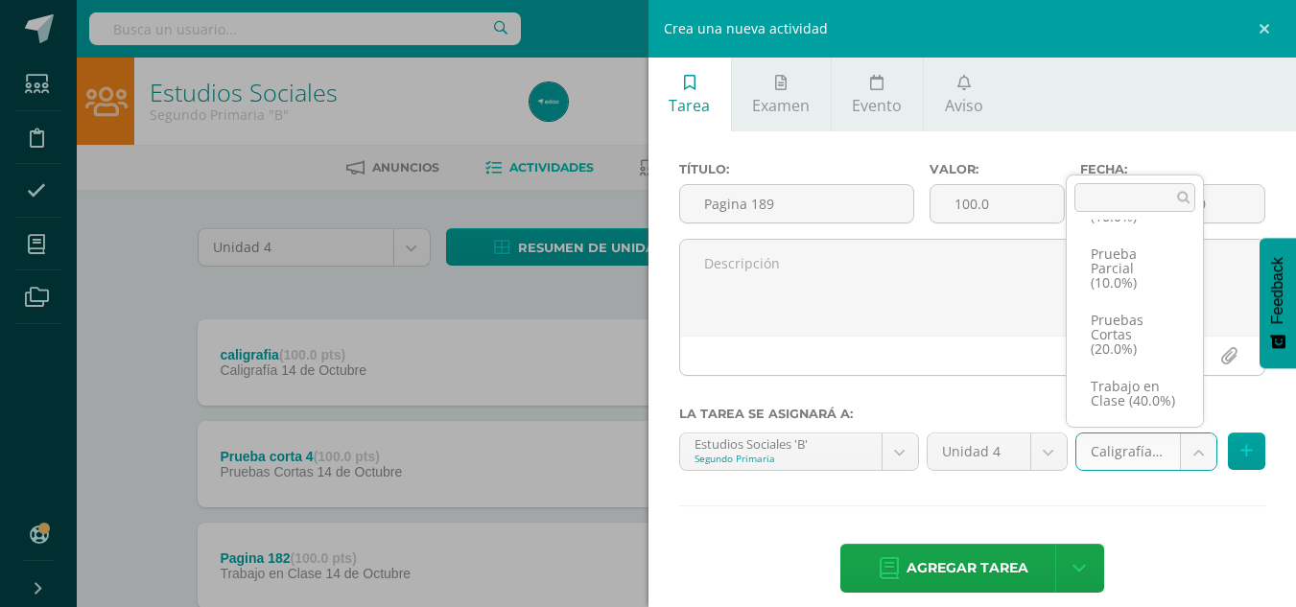
scroll to position [176, 0]
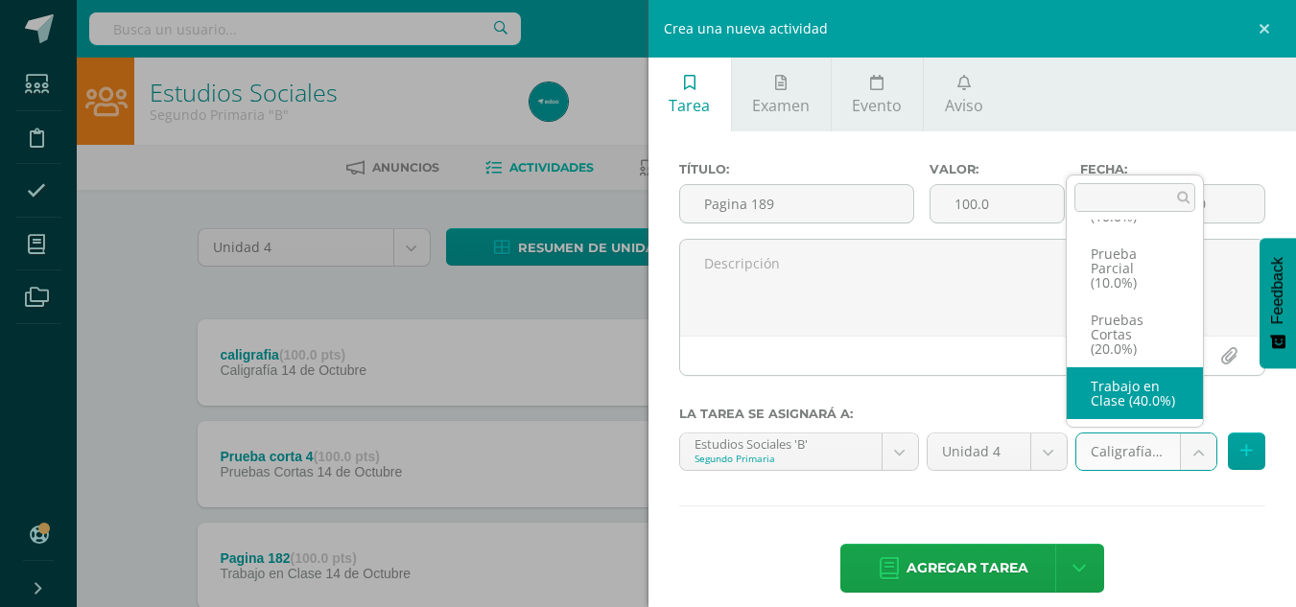
select select "233888"
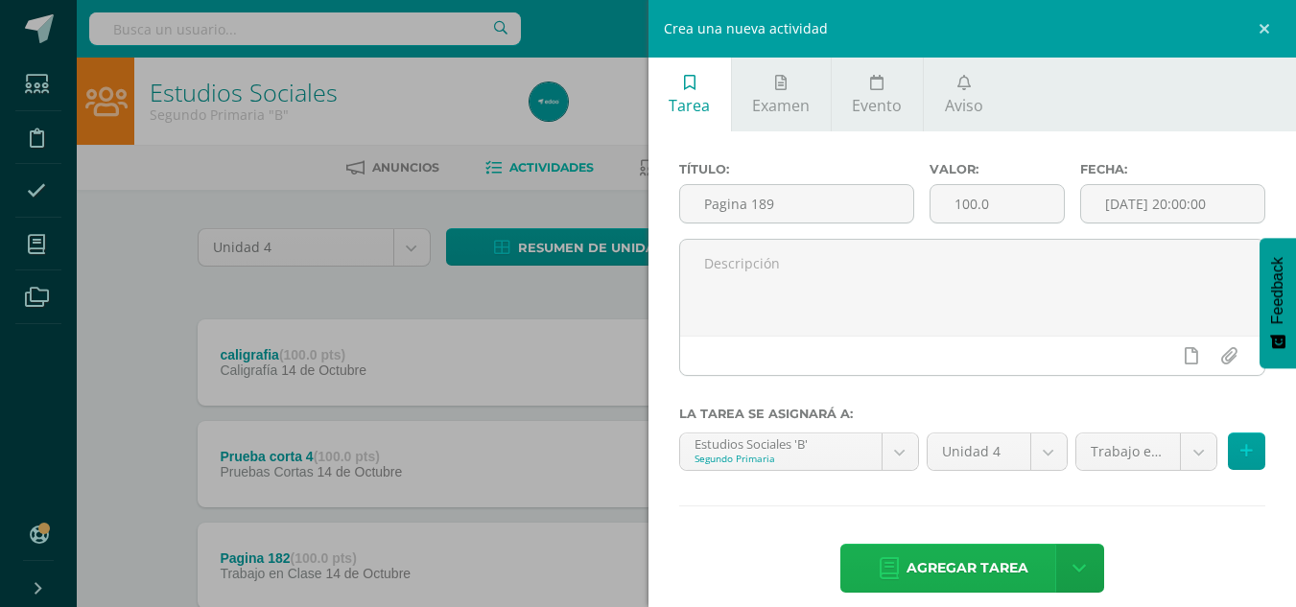
click at [952, 561] on span "Agregar tarea" at bounding box center [967, 568] width 122 height 47
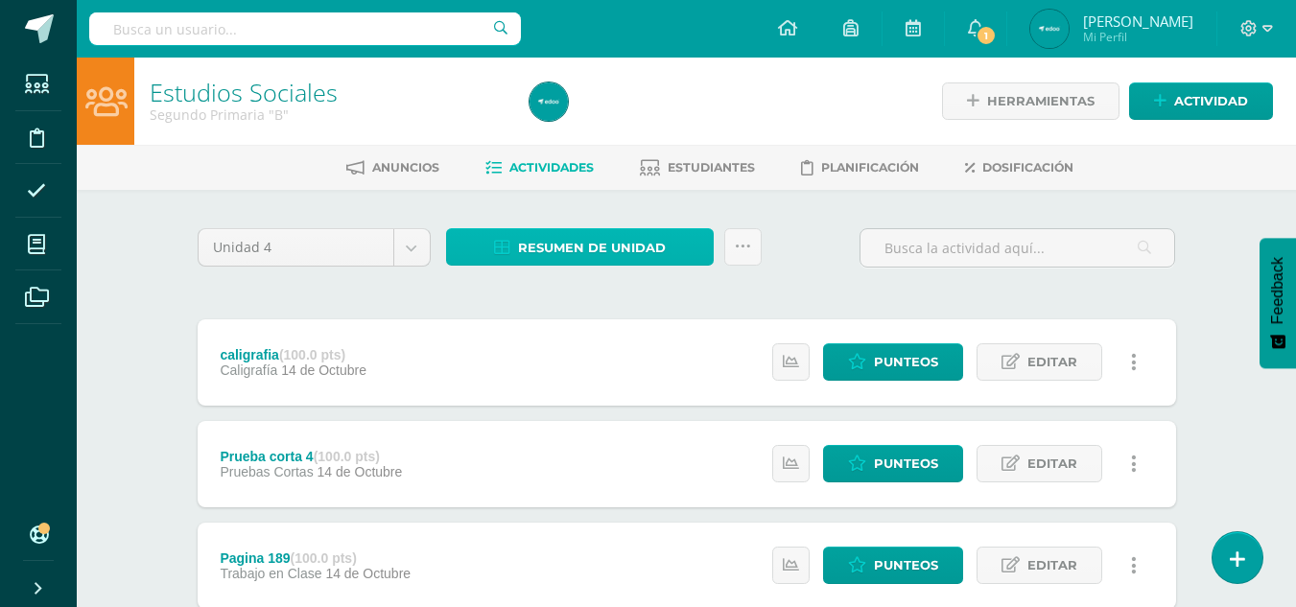
click at [619, 239] on span "Resumen de unidad" at bounding box center [592, 247] width 148 height 35
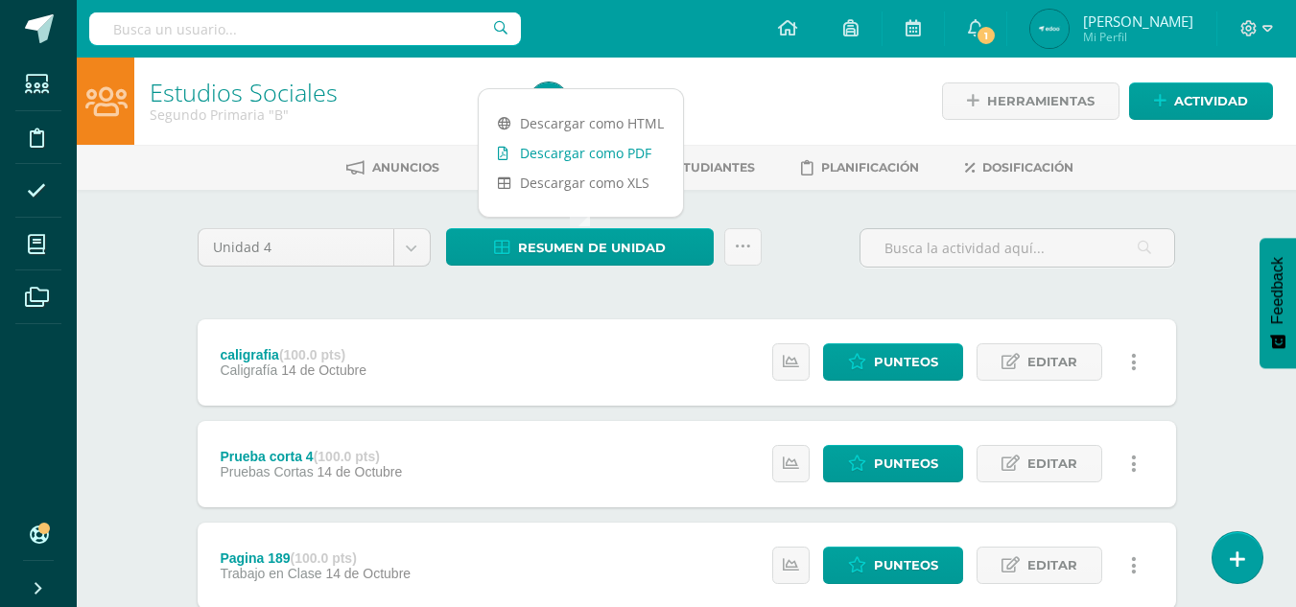
click at [631, 145] on link "Descargar como PDF" at bounding box center [581, 153] width 204 height 30
click at [881, 458] on span "Punteos" at bounding box center [906, 463] width 64 height 35
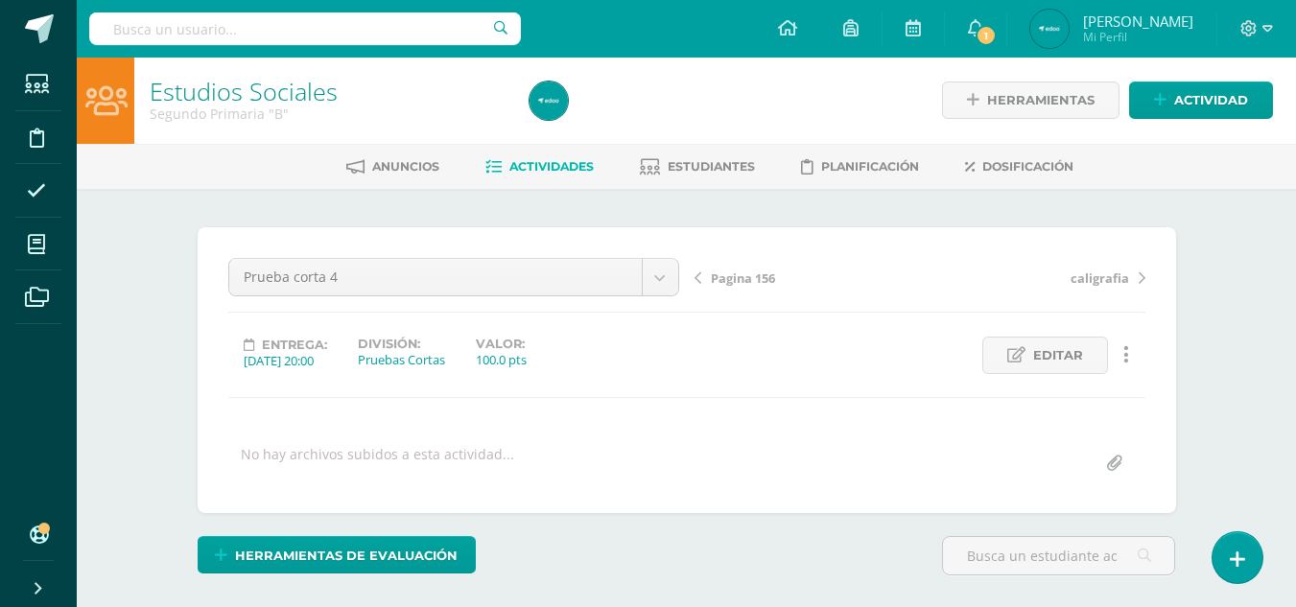
scroll to position [2, 0]
